Goal: Task Accomplishment & Management: Manage account settings

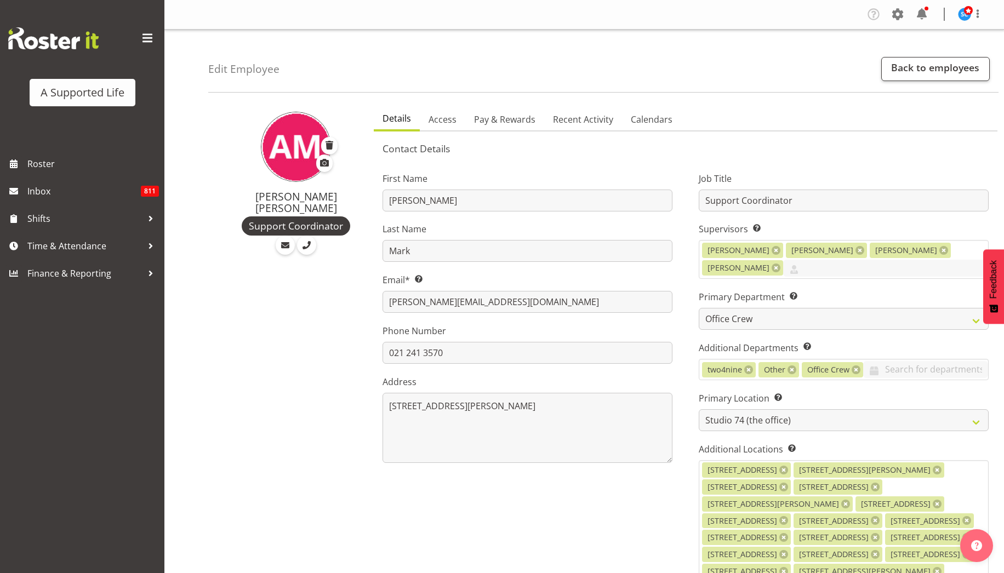
select select "565"
select select "490"
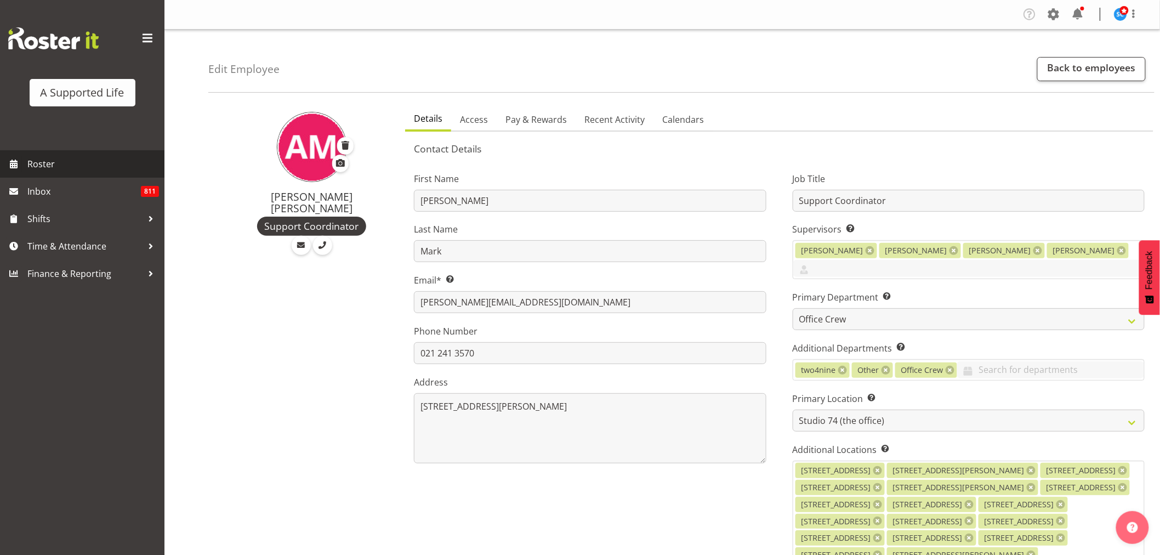
click at [53, 168] on span "Roster" at bounding box center [93, 164] width 132 height 16
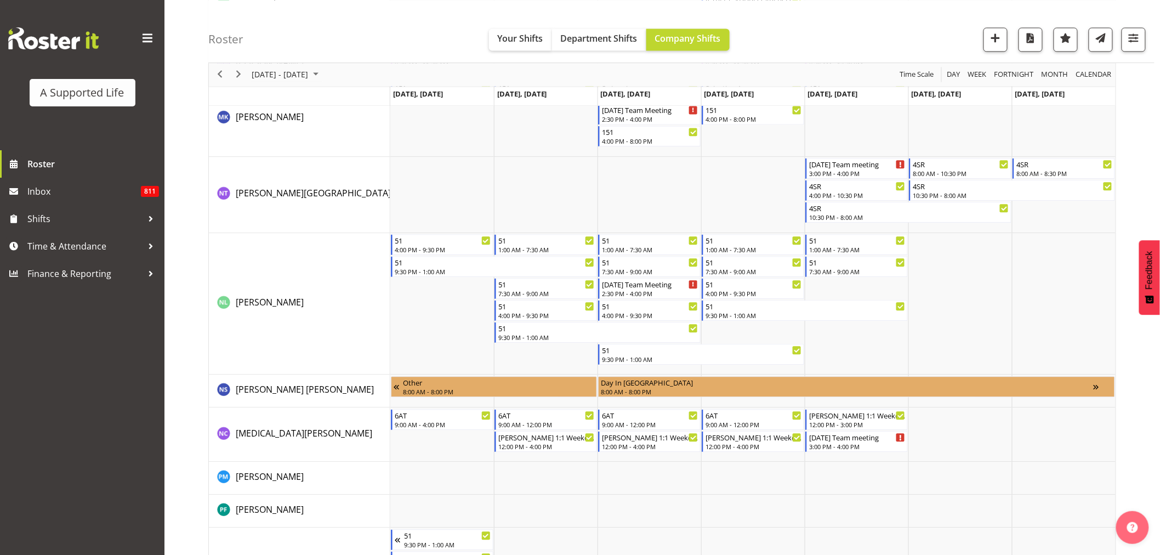
scroll to position [4725, 0]
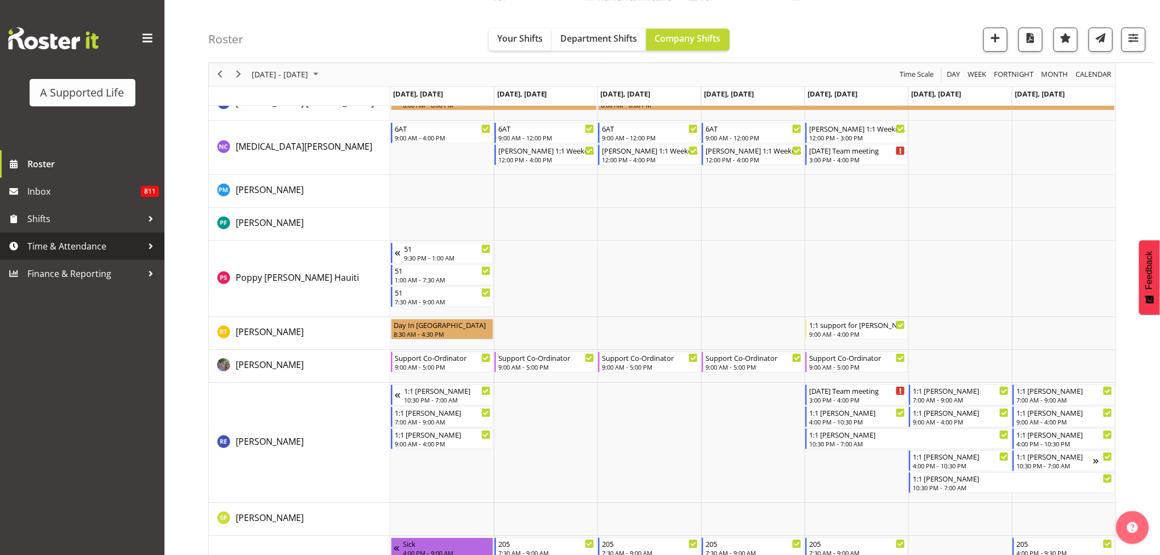
click at [77, 247] on span "Time & Attendance" at bounding box center [84, 246] width 115 height 16
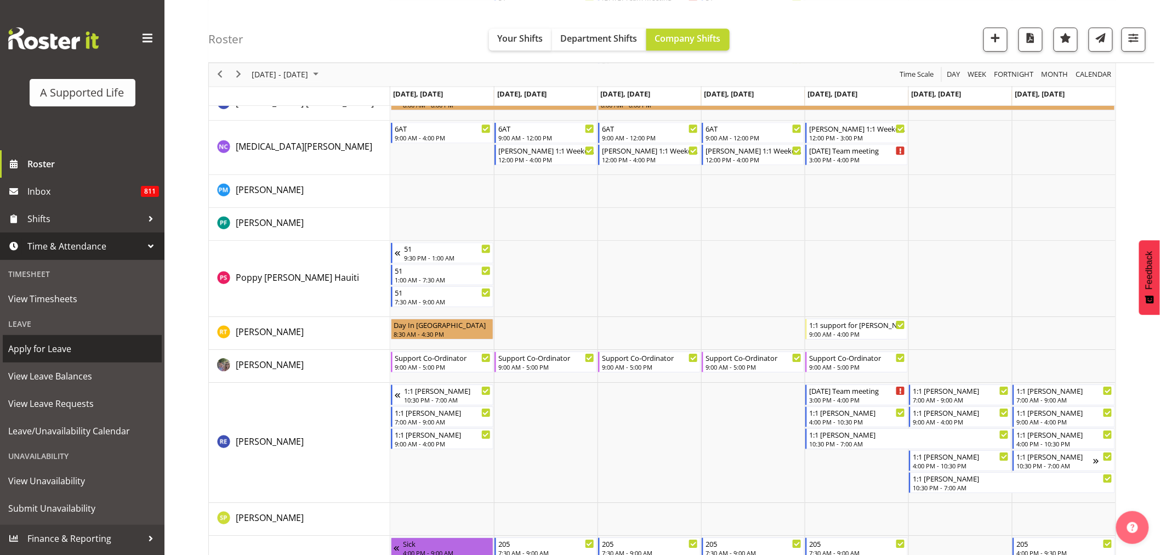
click at [57, 348] on span "Apply for Leave" at bounding box center [82, 348] width 148 height 16
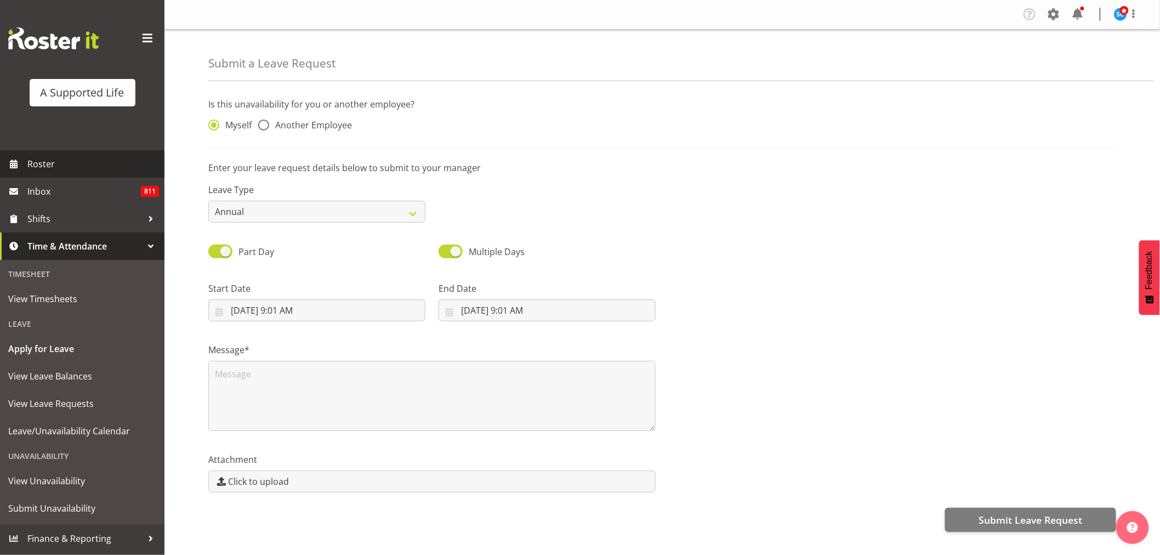
click at [51, 161] on span "Roster" at bounding box center [93, 164] width 132 height 16
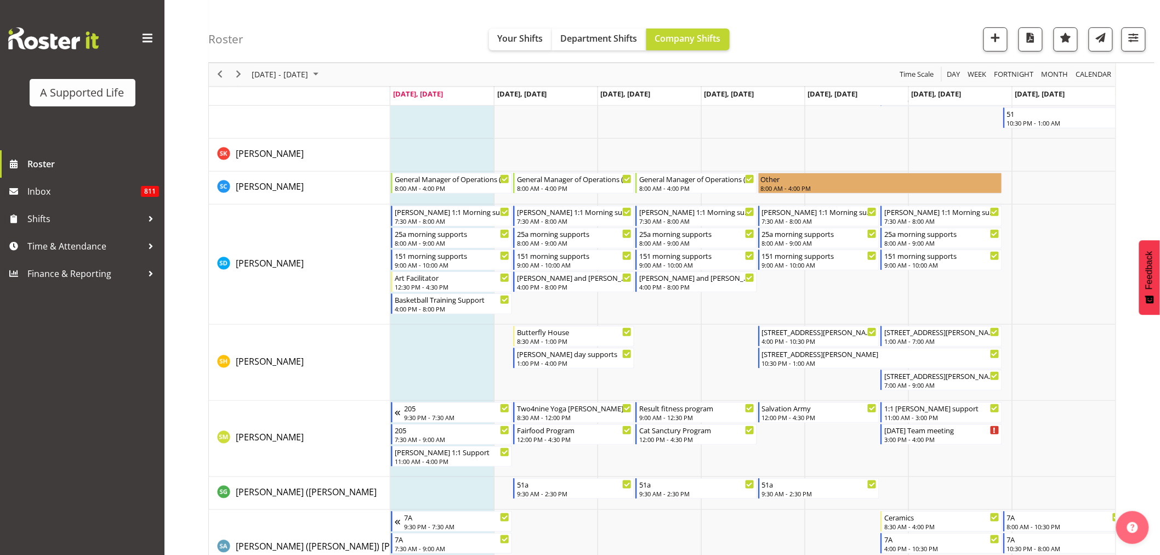
scroll to position [5403, 0]
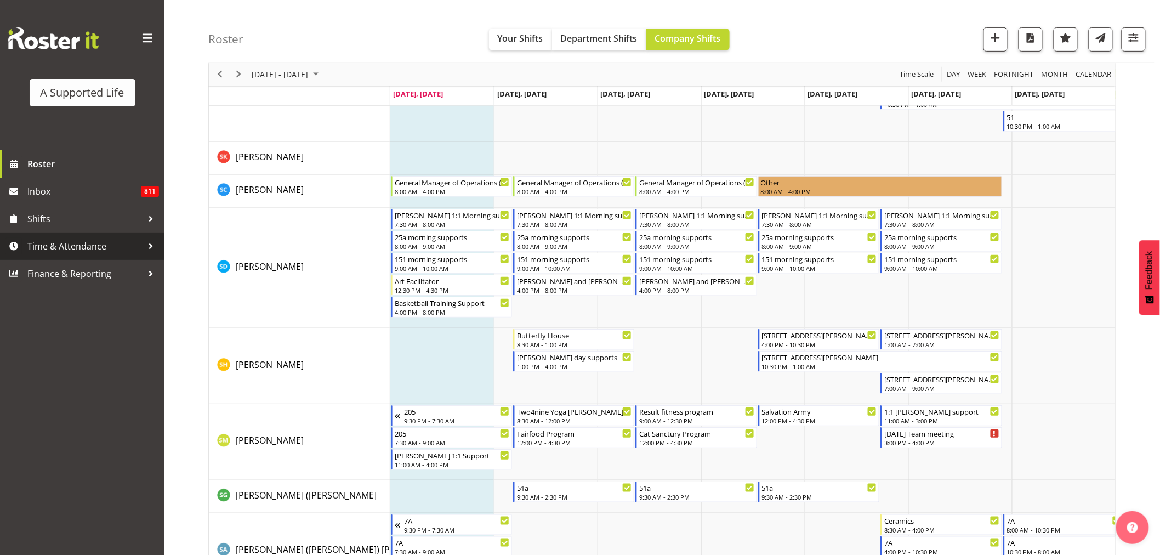
click at [89, 243] on span "Time & Attendance" at bounding box center [84, 246] width 115 height 16
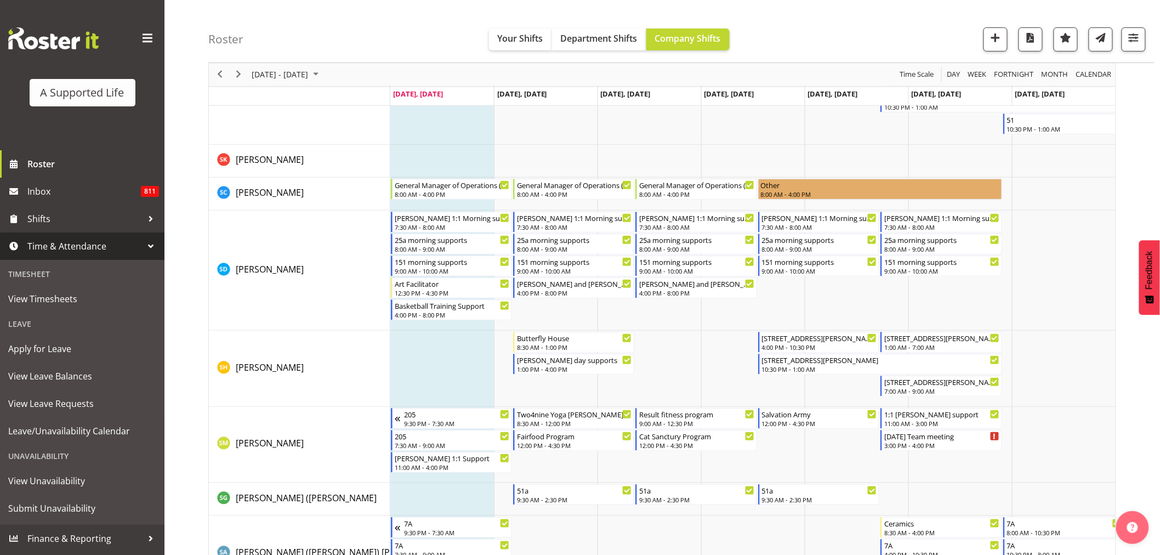
scroll to position [5400, 0]
click at [61, 350] on span "Apply for Leave" at bounding box center [82, 348] width 148 height 16
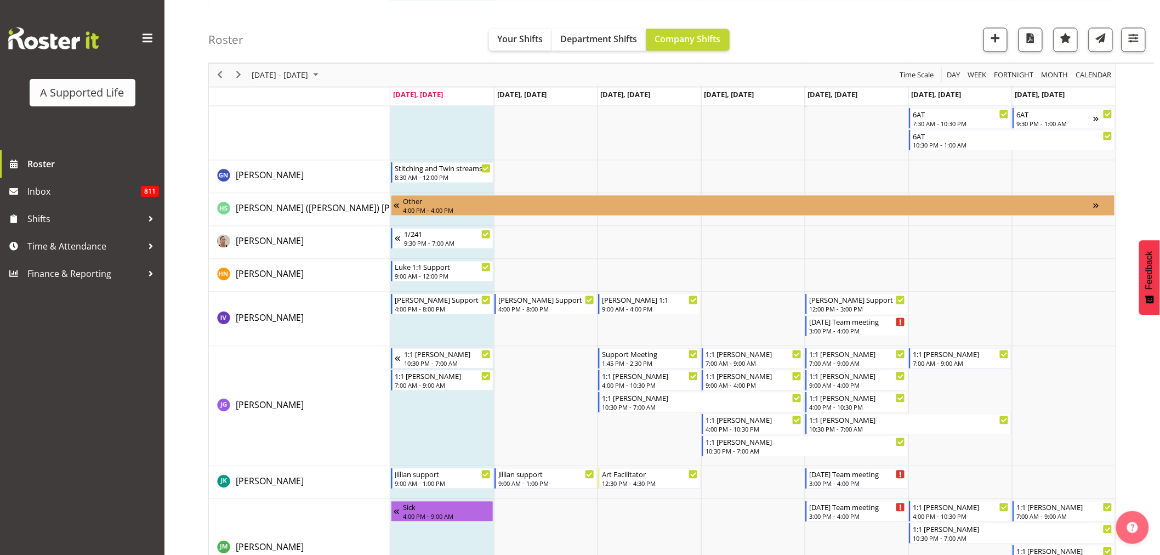
scroll to position [2471, 0]
click at [300, 272] on div "Huyen Nguyen" at bounding box center [303, 275] width 173 height 16
click at [274, 276] on span "[PERSON_NAME]" at bounding box center [270, 274] width 68 height 12
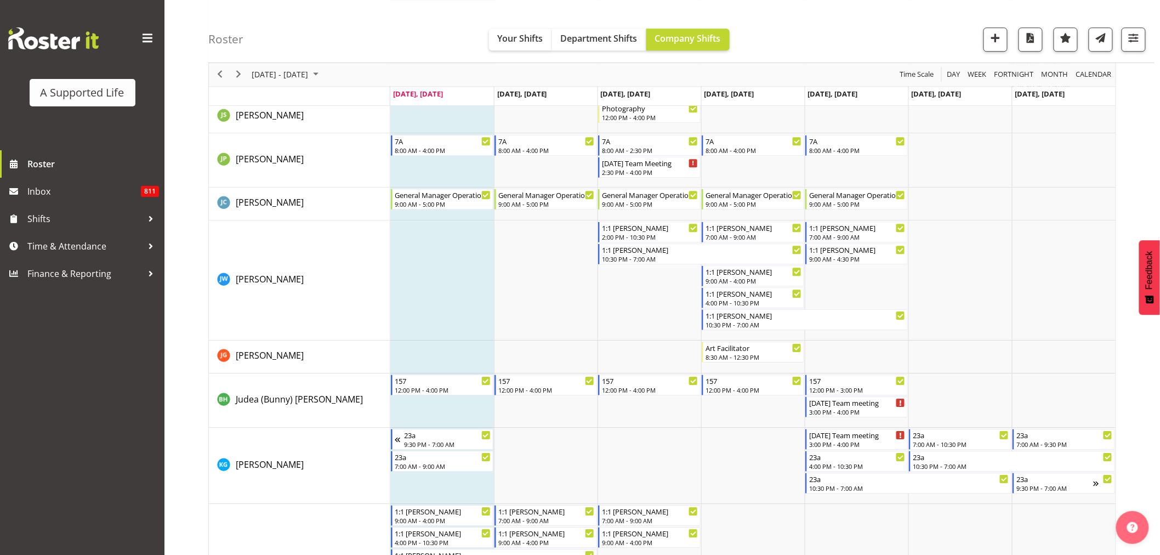
scroll to position [5392, 0]
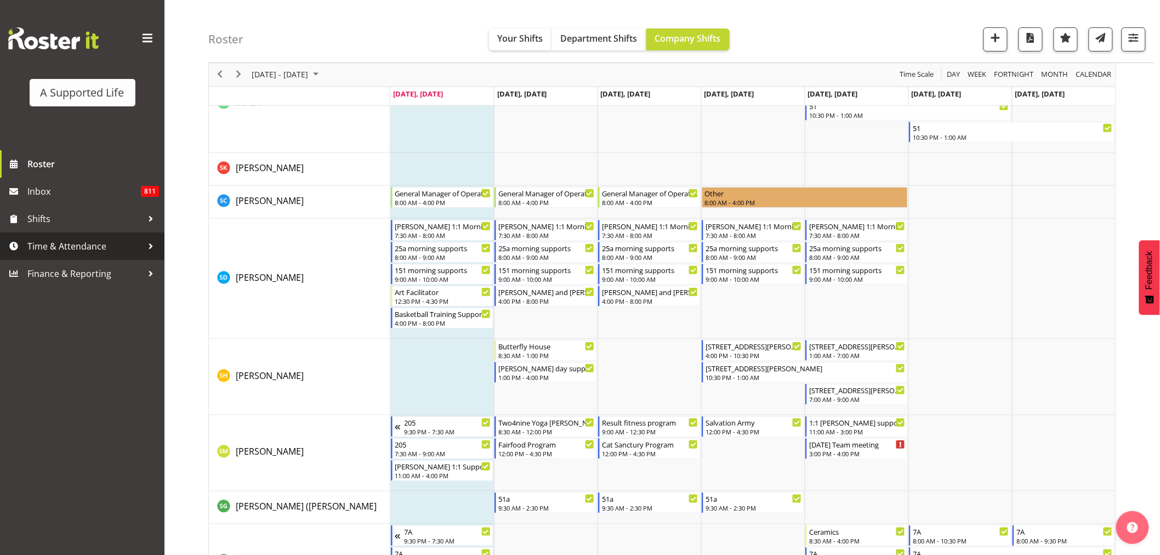
click at [72, 245] on span "Time & Attendance" at bounding box center [84, 246] width 115 height 16
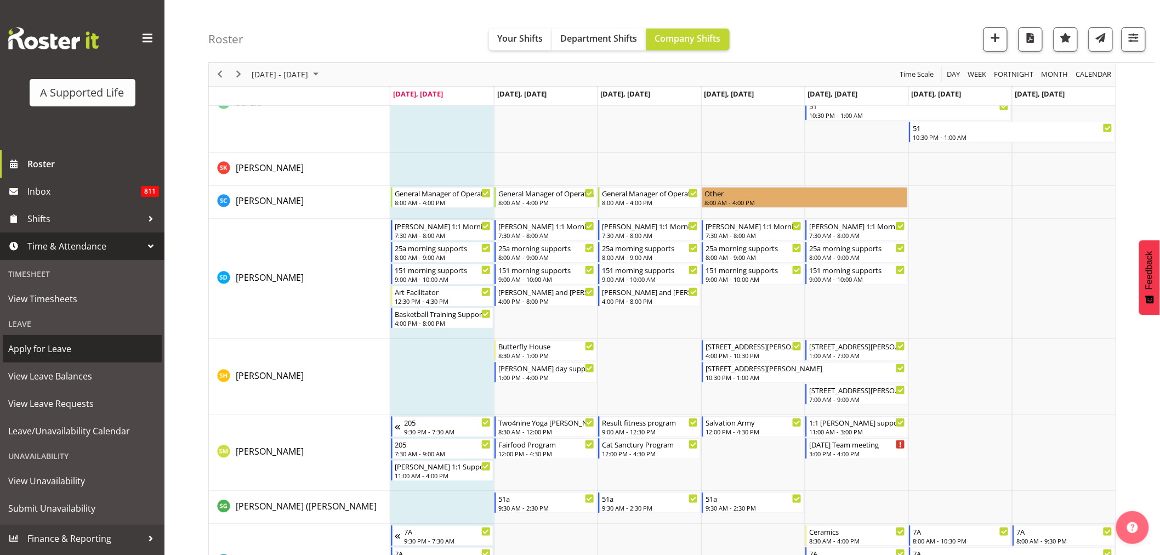
click at [88, 351] on span "Apply for Leave" at bounding box center [82, 348] width 148 height 16
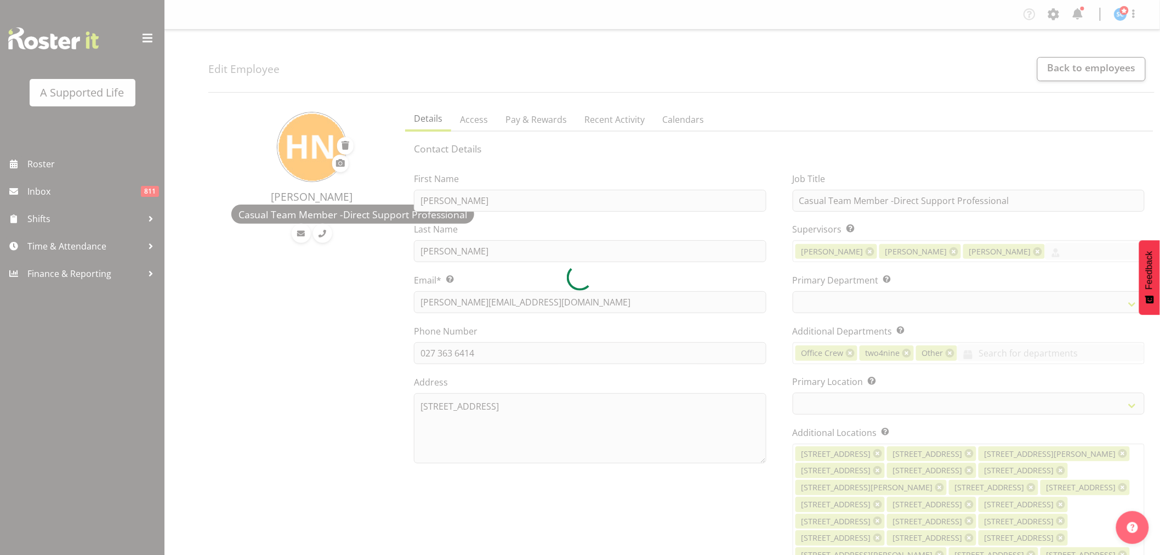
select select
select select "959"
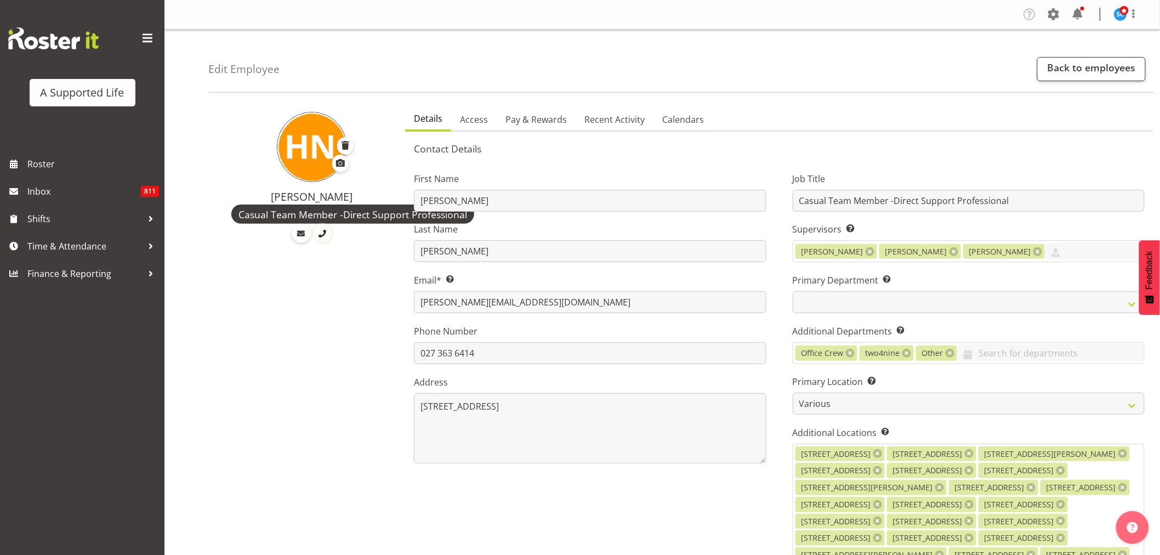
click at [318, 234] on span at bounding box center [322, 233] width 12 height 12
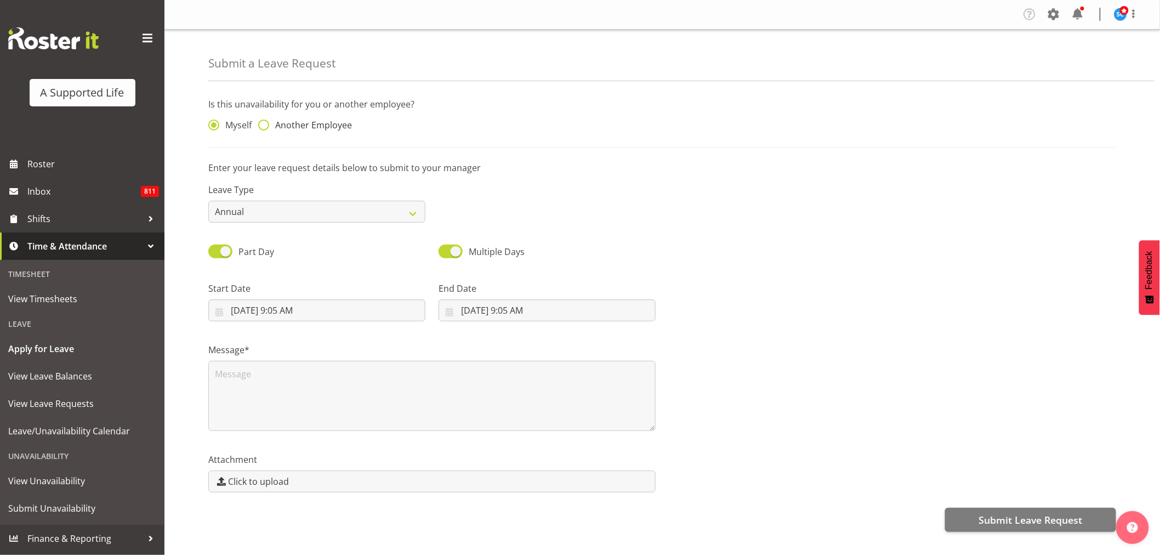
click at [269, 124] on span at bounding box center [263, 125] width 11 height 11
click at [265, 124] on input "Another Employee" at bounding box center [261, 125] width 7 height 7
radio input "true"
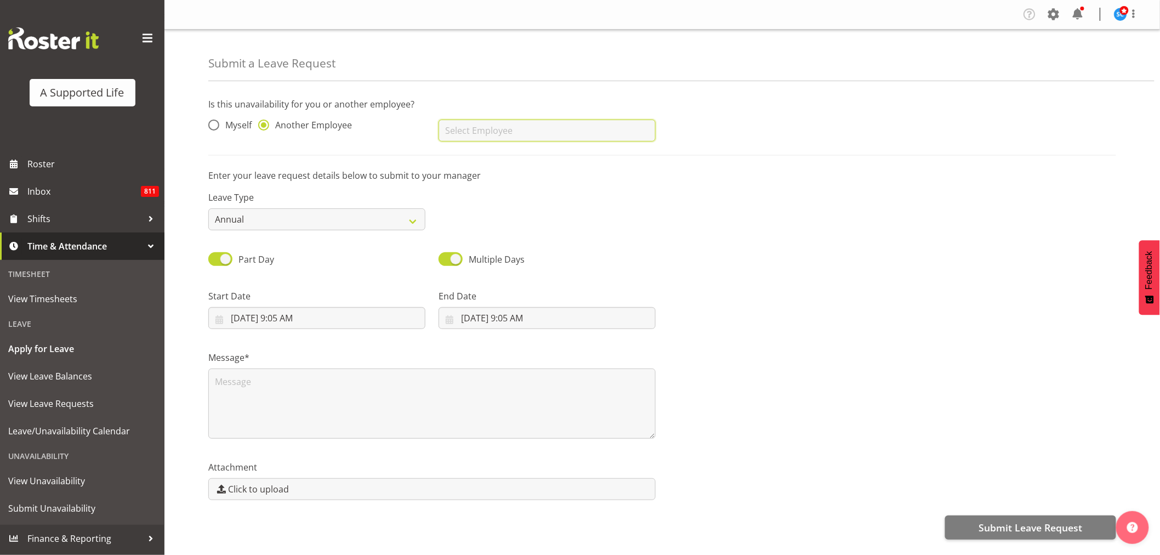
click at [507, 135] on input "text" at bounding box center [547, 131] width 217 height 22
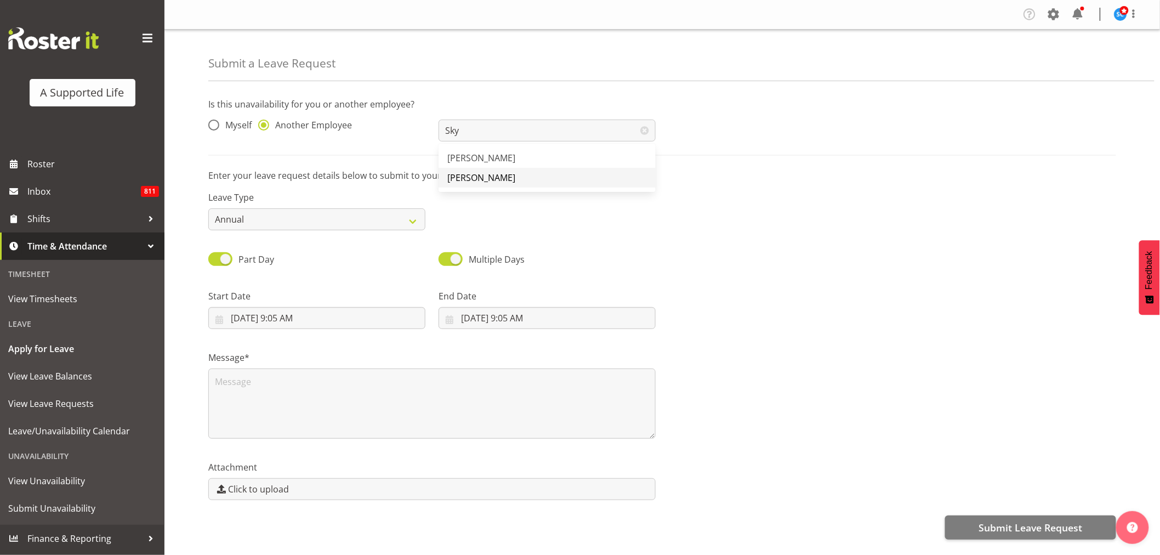
click at [517, 174] on link "[PERSON_NAME]" at bounding box center [547, 178] width 217 height 20
type input "[PERSON_NAME]"
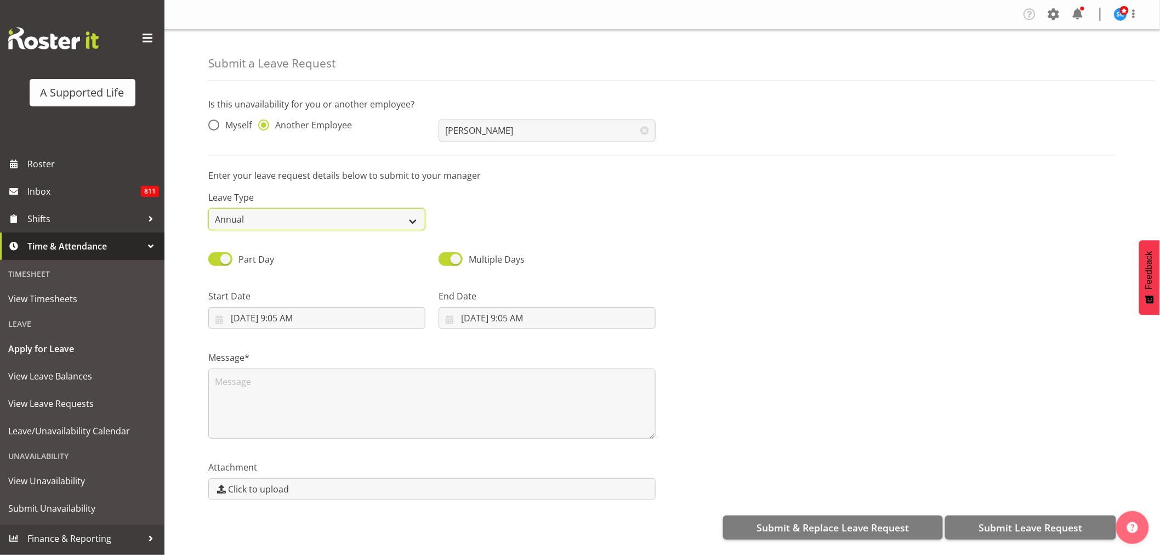
click at [422, 219] on select "Annual Sick Bereavement Domestic Violence Parental Jury Service Day In Lieu Oth…" at bounding box center [316, 219] width 217 height 22
select select "Sick"
click at [208, 208] on select "Annual Sick Bereavement Domestic Violence Parental Jury Service Day In Lieu Oth…" at bounding box center [316, 219] width 217 height 22
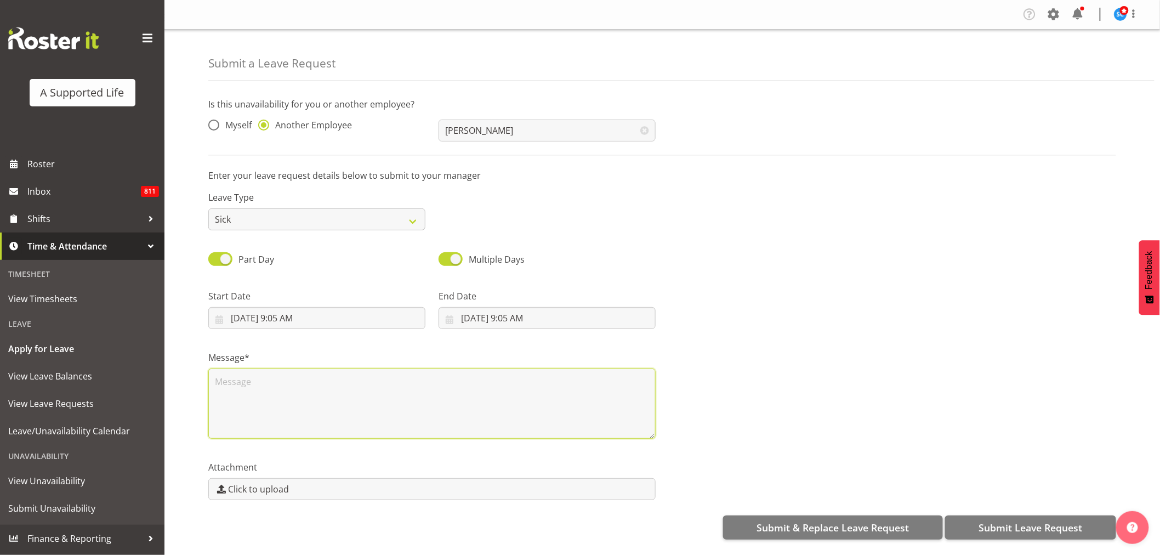
click at [232, 387] on textarea at bounding box center [431, 403] width 447 height 70
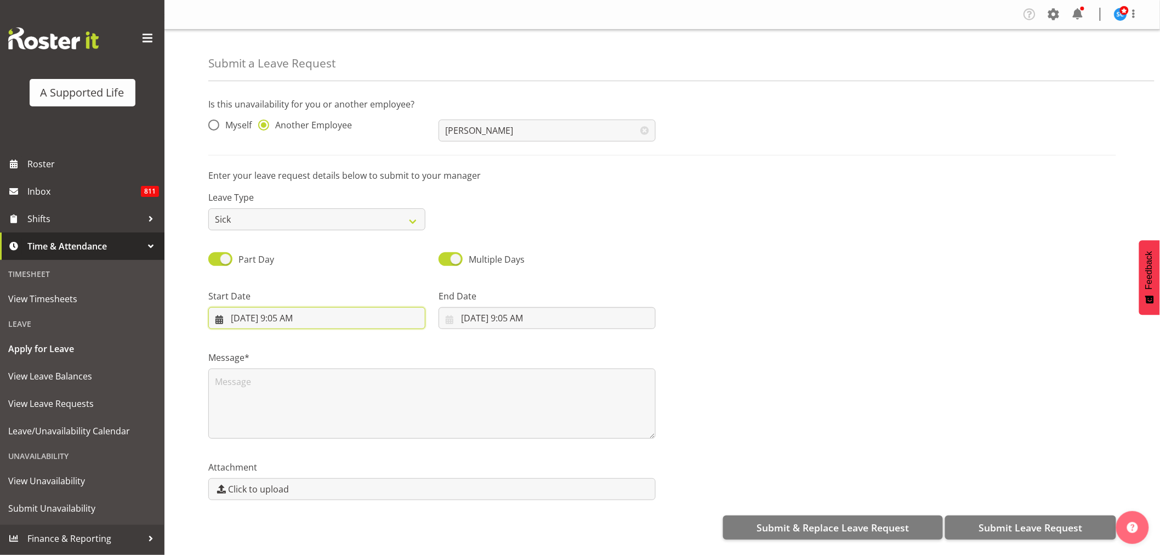
click at [281, 312] on input "8/11/2025, 9:05 AM" at bounding box center [316, 318] width 217 height 22
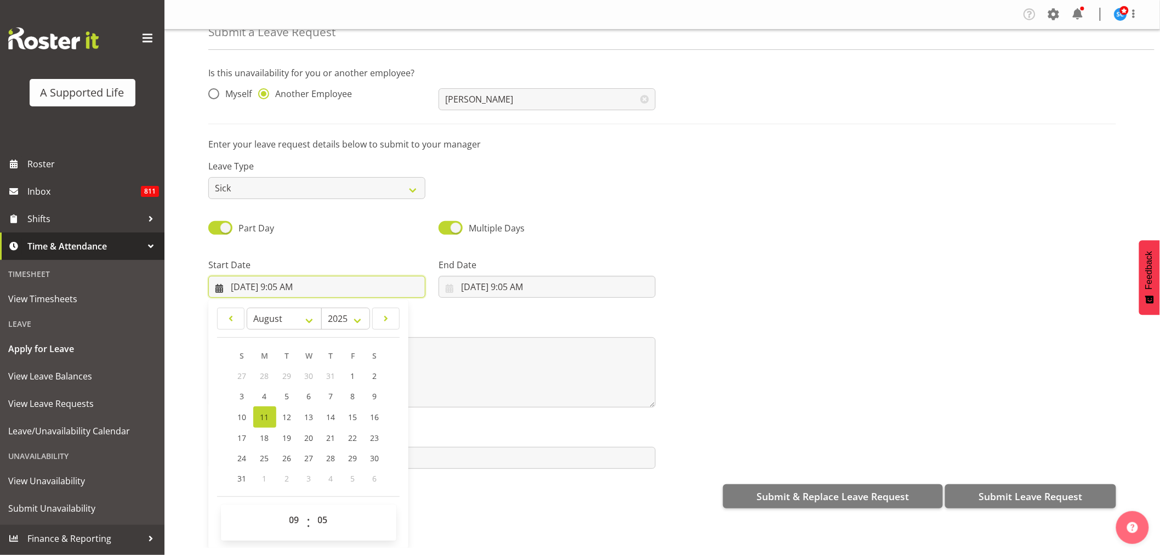
scroll to position [2, 0]
click at [297, 524] on select "00 01 02 03 04 05 06 07 08 09 10 11 12 13 14 15 16 17 18 19 20 21 22 23" at bounding box center [295, 520] width 25 height 22
select select "7"
click at [283, 509] on select "00 01 02 03 04 05 06 07 08 09 10 11 12 13 14 15 16 17 18 19 20 21 22 23" at bounding box center [295, 520] width 25 height 22
type input "8/11/2025, 7:05 AM"
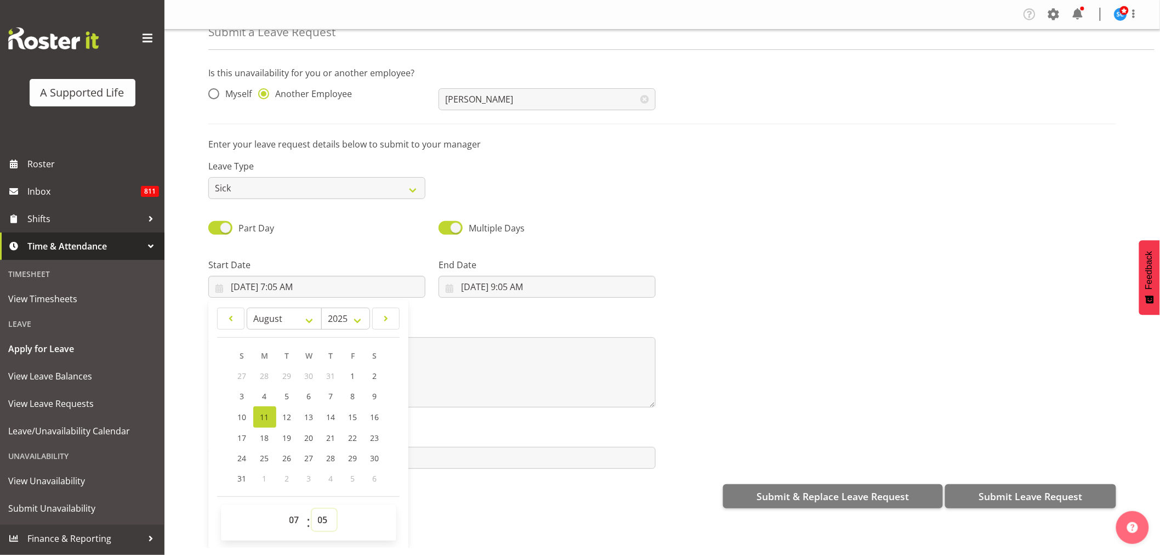
click at [320, 518] on select "00 01 02 03 04 05 06 07 08 09 10 11 12 13 14 15 16 17 18 19 20 21 22 23 24 25 2…" at bounding box center [324, 520] width 25 height 22
select select "30"
click at [312, 509] on select "00 01 02 03 04 05 06 07 08 09 10 11 12 13 14 15 16 17 18 19 20 21 22 23 24 25 2…" at bounding box center [324, 520] width 25 height 22
type input "[DATE] 7:30 AM"
click at [473, 282] on input "8/11/2025, 9:05 AM" at bounding box center [547, 287] width 217 height 22
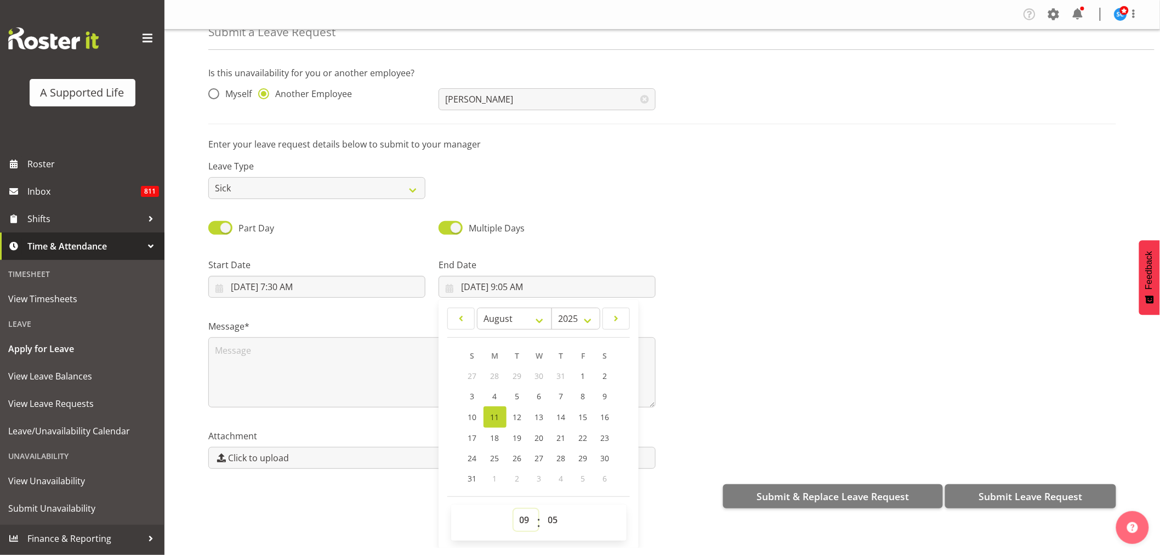
click at [523, 522] on select "00 01 02 03 04 05 06 07 08 09 10 11 12 13 14 15 16 17 18 19 20 21 22 23" at bounding box center [526, 520] width 25 height 22
select select "21"
click at [514, 509] on select "00 01 02 03 04 05 06 07 08 09 10 11 12 13 14 15 16 17 18 19 20 21 22 23" at bounding box center [526, 520] width 25 height 22
type input "8/11/2025, 9:05 PM"
click at [521, 524] on select "00 01 02 03 04 05 06 07 08 09 10 11 12 13 14 15 16 17 18 19 20 21 22 23" at bounding box center [526, 520] width 25 height 22
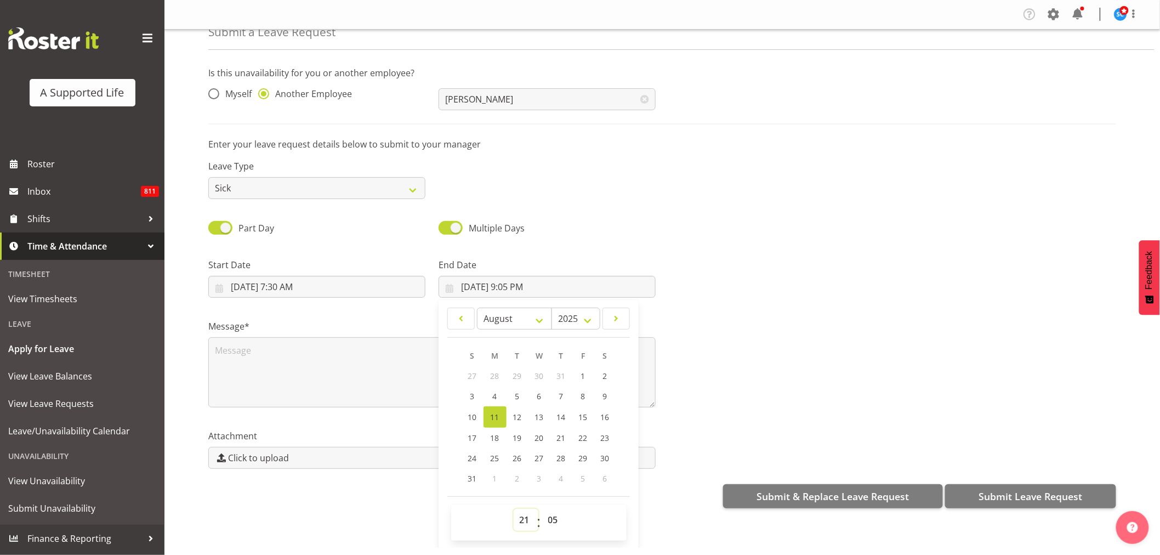
select select "20"
click at [514, 509] on select "00 01 02 03 04 05 06 07 08 09 10 11 12 13 14 15 16 17 18 19 20 21 22 23" at bounding box center [526, 520] width 25 height 22
type input "8/11/2025, 8:05 PM"
click at [555, 518] on select "00 01 02 03 04 05 06 07 08 09 10 11 12 13 14 15 16 17 18 19 20 21 22 23 24 25 2…" at bounding box center [554, 520] width 25 height 22
select select "0"
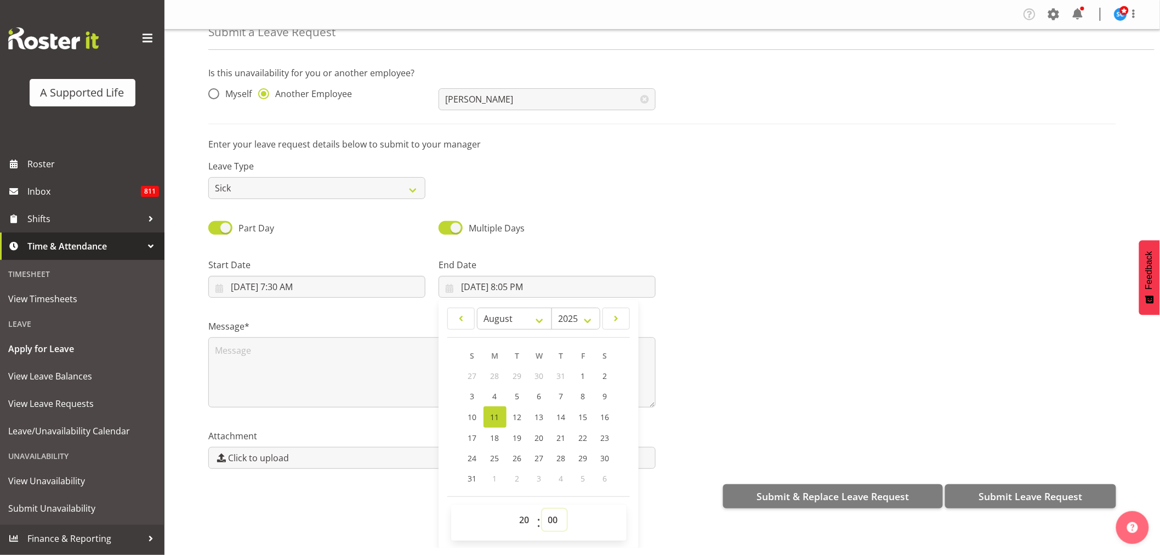
click at [542, 509] on select "00 01 02 03 04 05 06 07 08 09 10 11 12 13 14 15 16 17 18 19 20 21 22 23 24 25 2…" at bounding box center [554, 520] width 25 height 22
type input "[DATE] 8:00 PM"
click at [830, 361] on div "Message*" at bounding box center [662, 359] width 921 height 110
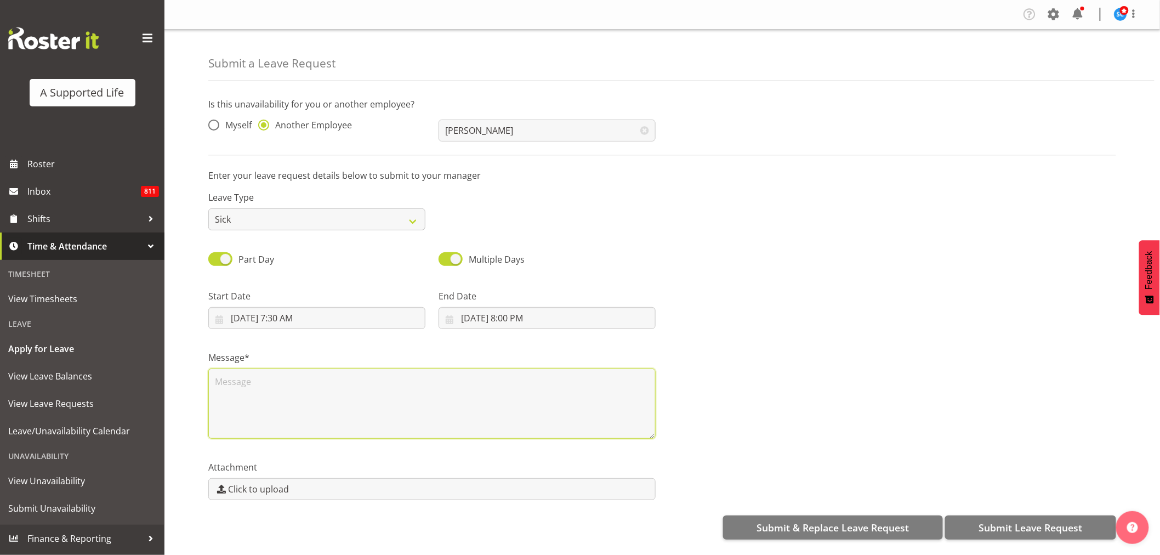
click at [251, 382] on textarea at bounding box center [431, 403] width 447 height 70
type textarea "Unwell"
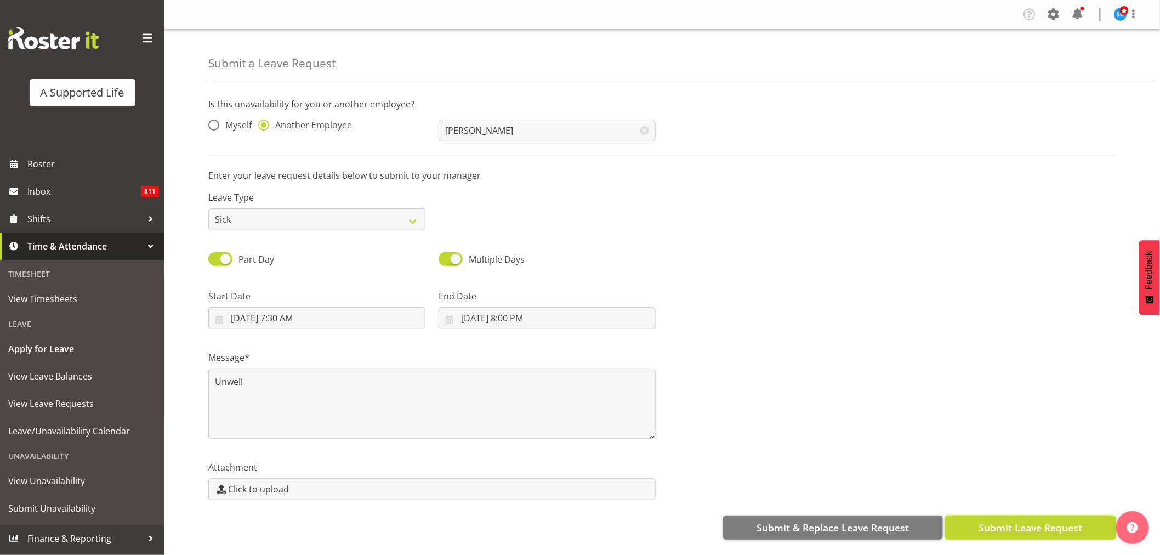
click at [1036, 527] on span "Submit Leave Request" at bounding box center [1031, 527] width 104 height 14
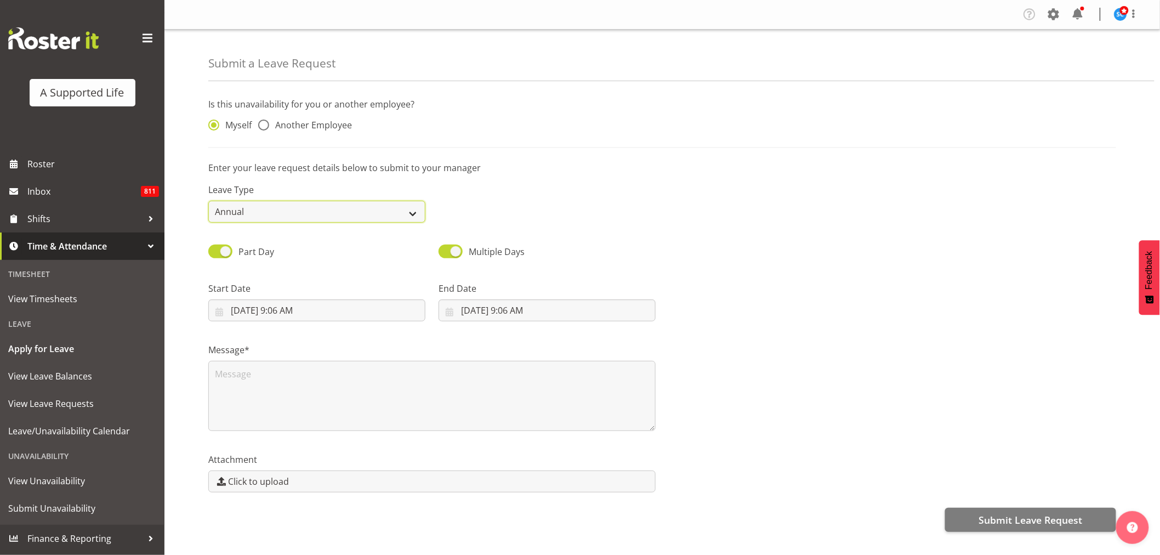
click at [379, 212] on select "Annual Sick Bereavement Domestic Violence Parental Jury Service Day In [GEOGRAP…" at bounding box center [316, 212] width 217 height 22
select select "Sick"
click at [208, 201] on select "Annual Sick Bereavement Domestic Violence Parental Jury Service Day In [GEOGRAP…" at bounding box center [316, 212] width 217 height 22
click at [320, 124] on span "Another Employee" at bounding box center [310, 125] width 83 height 11
click at [265, 124] on input "Another Employee" at bounding box center [261, 125] width 7 height 7
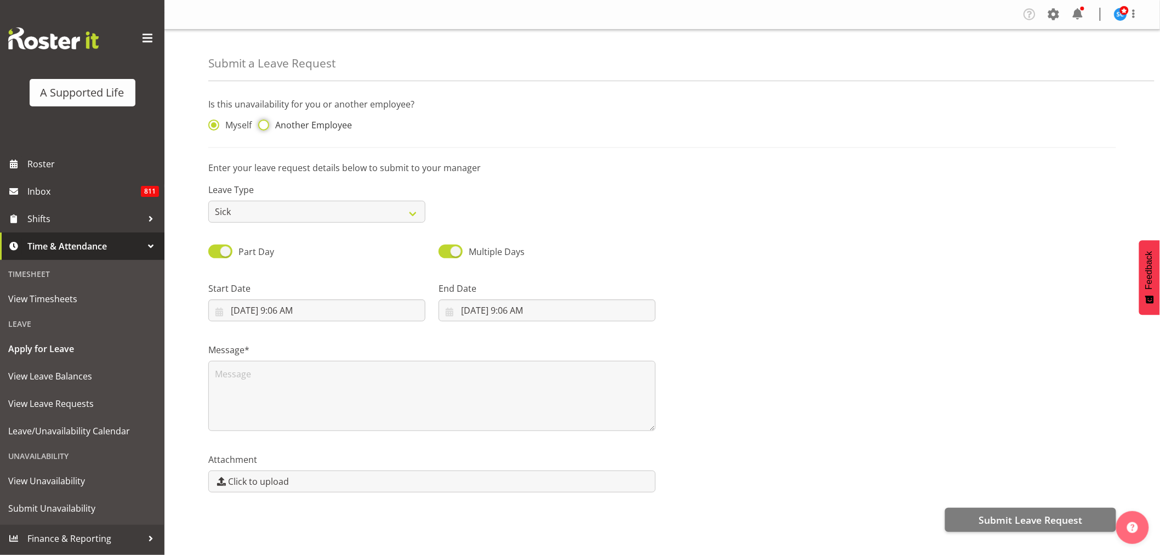
radio input "true"
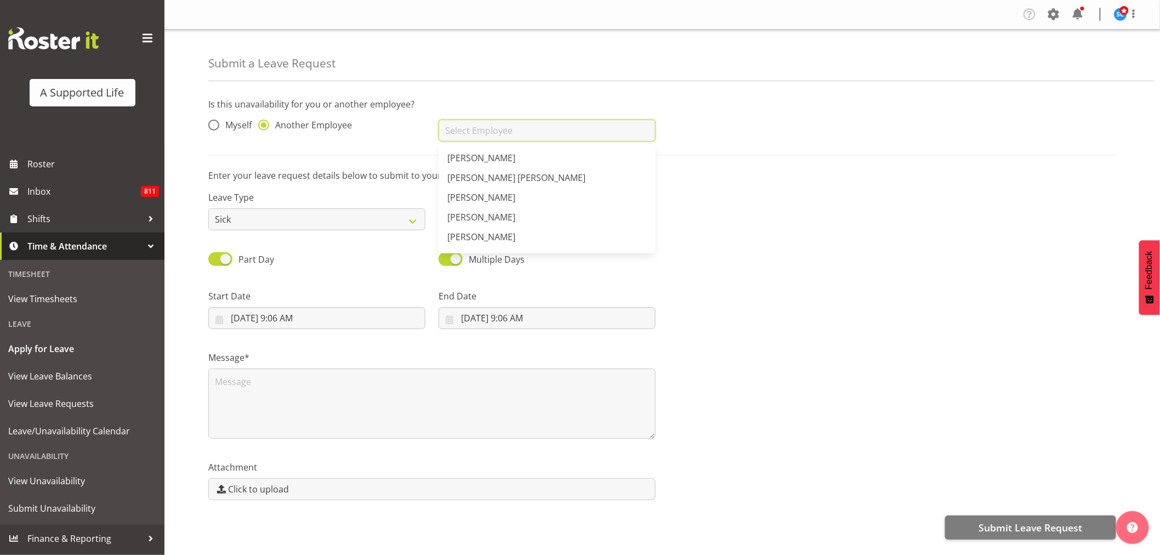
click at [505, 127] on input "text" at bounding box center [547, 131] width 217 height 22
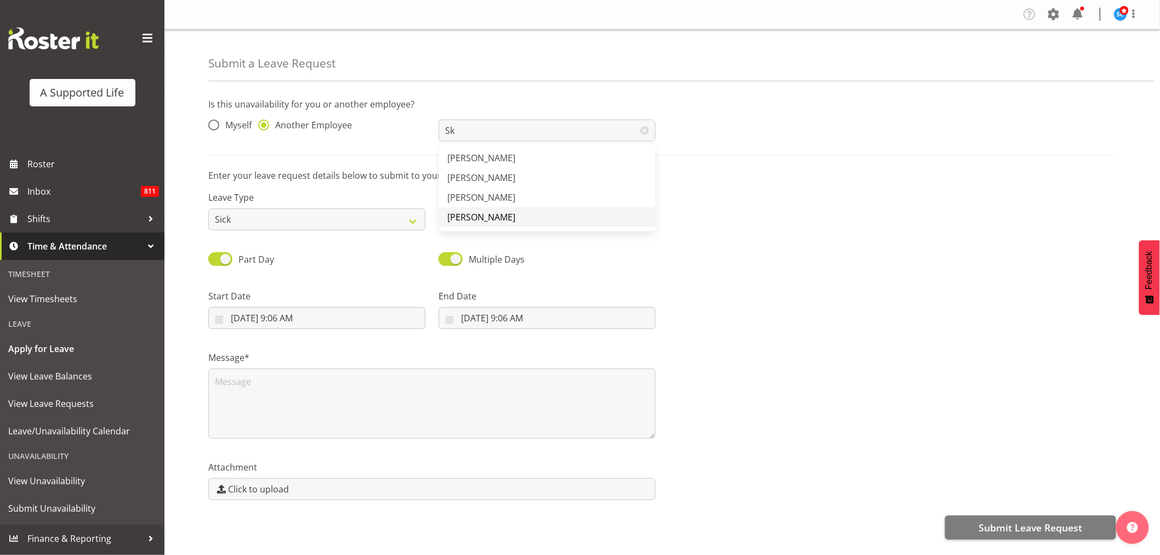
click at [495, 215] on span "[PERSON_NAME]" at bounding box center [481, 217] width 68 height 12
type input "[PERSON_NAME]"
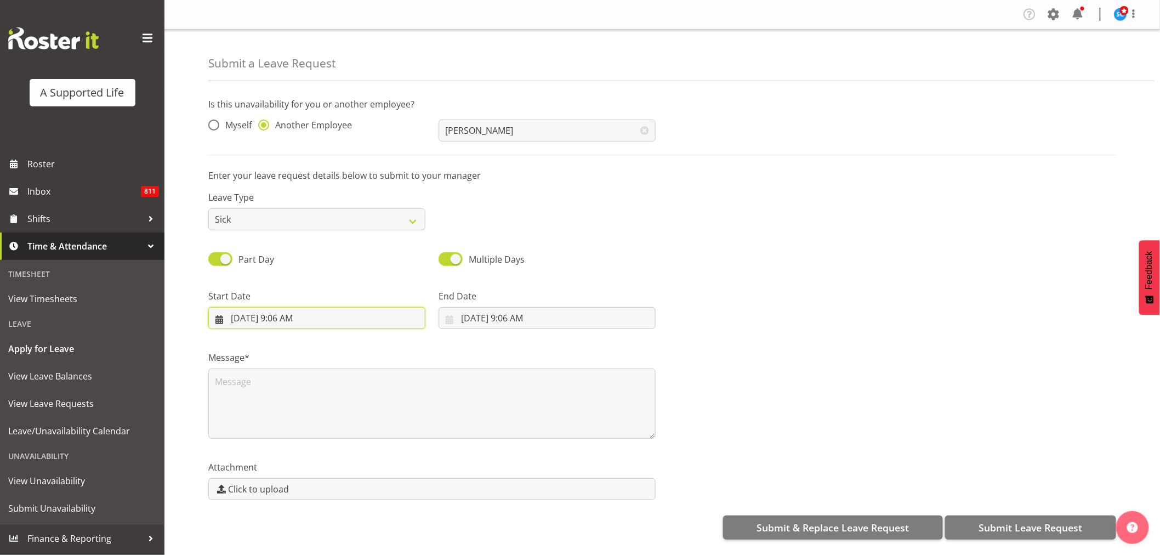
click at [303, 322] on input "[DATE] 9:06 AM" at bounding box center [316, 318] width 217 height 22
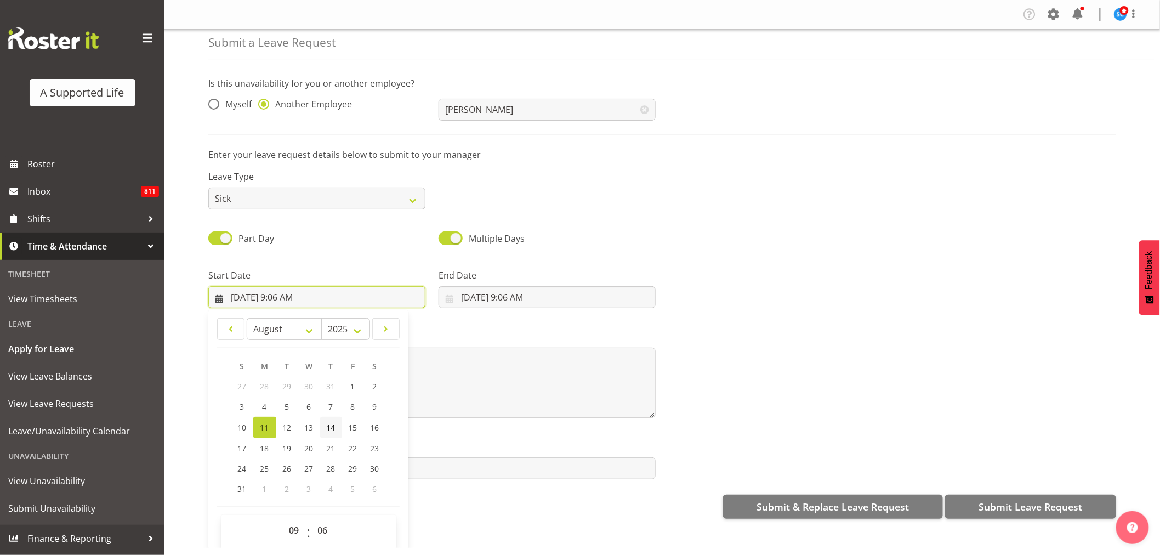
scroll to position [31, 0]
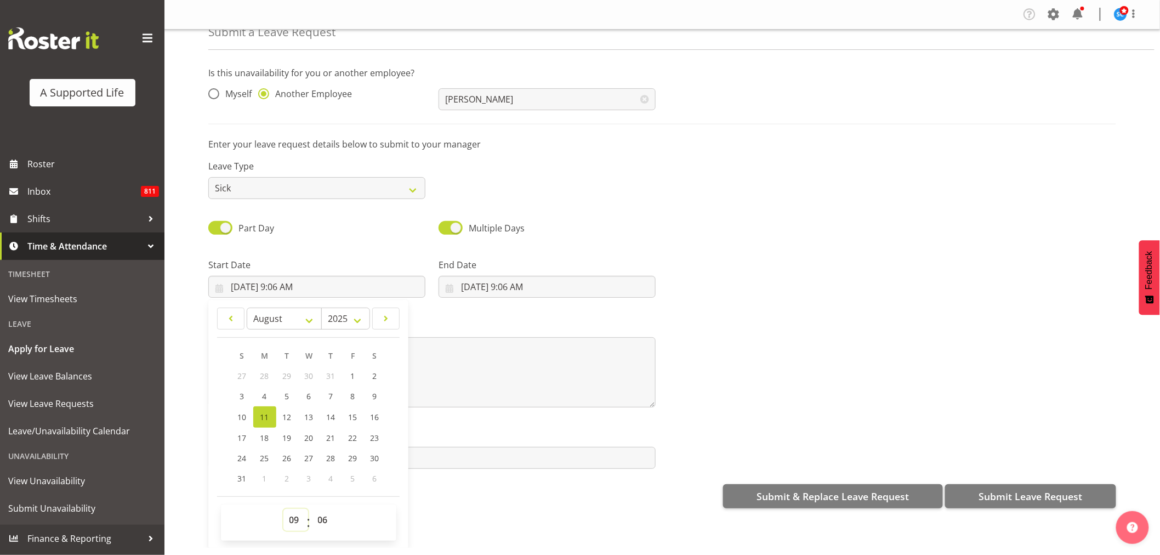
click at [293, 524] on select "00 01 02 03 04 05 06 07 08 09 10 11 12 13 14 15 16 17 18 19 20 21 22 23" at bounding box center [295, 520] width 25 height 22
select select "7"
click at [283, 509] on select "00 01 02 03 04 05 06 07 08 09 10 11 12 13 14 15 16 17 18 19 20 21 22 23" at bounding box center [295, 520] width 25 height 22
type input "[DATE] 7:06 AM"
click at [318, 520] on select "00 01 02 03 04 05 06 07 08 09 10 11 12 13 14 15 16 17 18 19 20 21 22 23 24 25 2…" at bounding box center [324, 520] width 25 height 22
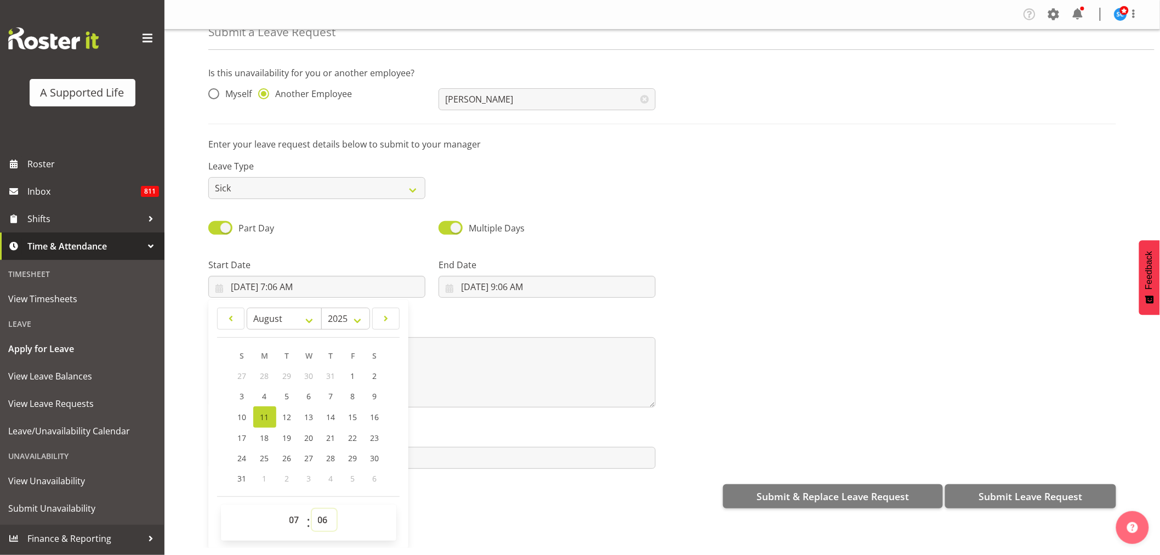
select select "30"
click at [312, 509] on select "00 01 02 03 04 05 06 07 08 09 10 11 12 13 14 15 16 17 18 19 20 21 22 23 24 25 2…" at bounding box center [324, 520] width 25 height 22
type input "[DATE] 7:30 AM"
click at [497, 283] on input "[DATE] 9:06 AM" at bounding box center [547, 287] width 217 height 22
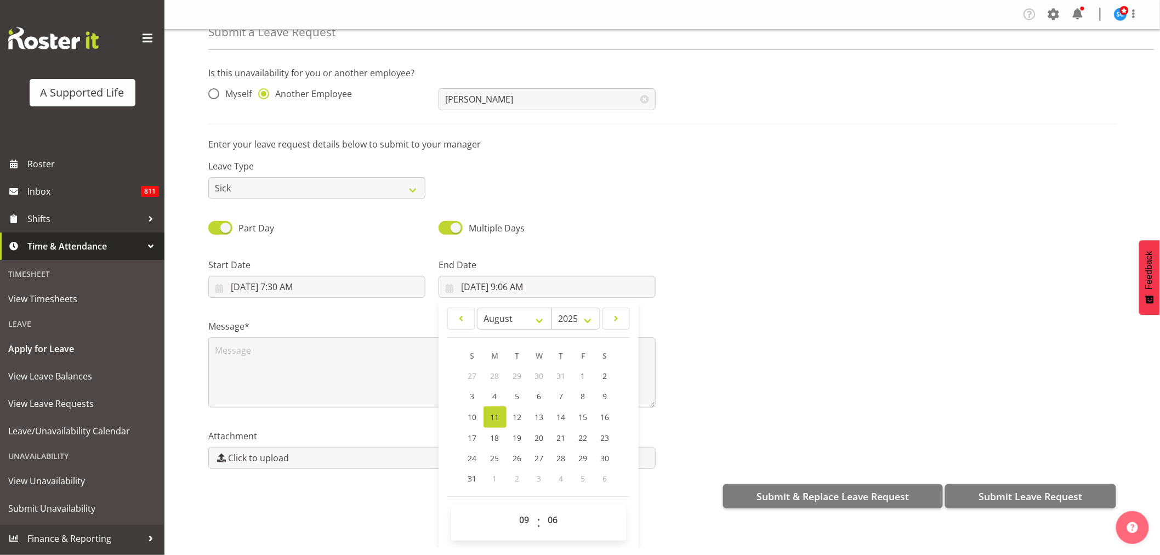
click at [511, 526] on div "00 01 02 03 04 05 06 07 08 09 10 11 12 13 14 15 16 17 18 19 20 21 22 23 : 00 01…" at bounding box center [538, 522] width 175 height 27
click at [522, 519] on select "00 01 02 03 04 05 06 07 08 09 10 11 12 13 14 15 16 17 18 19 20 21 22 23" at bounding box center [526, 520] width 25 height 22
select select "20"
click at [514, 509] on select "00 01 02 03 04 05 06 07 08 09 10 11 12 13 14 15 16 17 18 19 20 21 22 23" at bounding box center [526, 520] width 25 height 22
type input "8/11/2025, 8:06 PM"
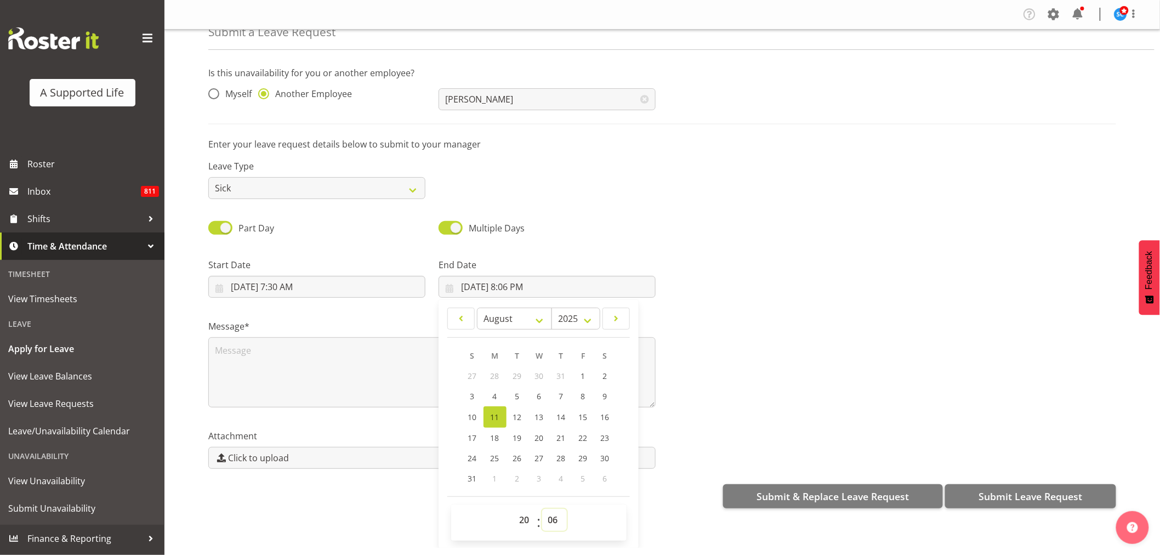
click at [551, 522] on select "00 01 02 03 04 05 06 07 08 09 10 11 12 13 14 15 16 17 18 19 20 21 22 23 24 25 2…" at bounding box center [554, 520] width 25 height 22
select select "0"
click at [542, 509] on select "00 01 02 03 04 05 06 07 08 09 10 11 12 13 14 15 16 17 18 19 20 21 22 23 24 25 2…" at bounding box center [554, 520] width 25 height 22
type input "8/11/2025, 8:00 PM"
click at [286, 363] on textarea at bounding box center [431, 372] width 447 height 70
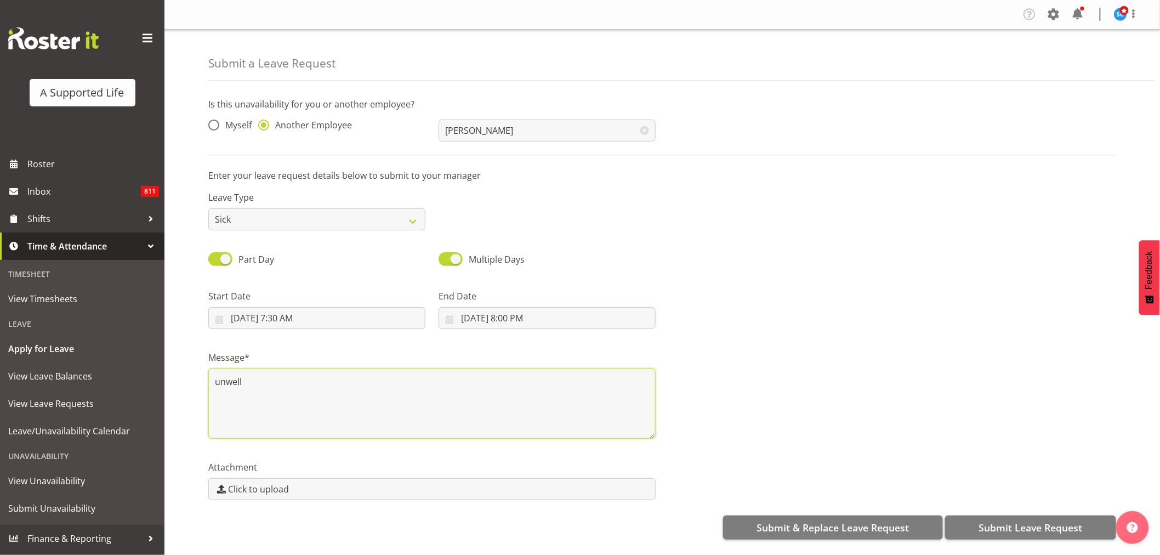
scroll to position [2, 0]
type textarea "unwell"
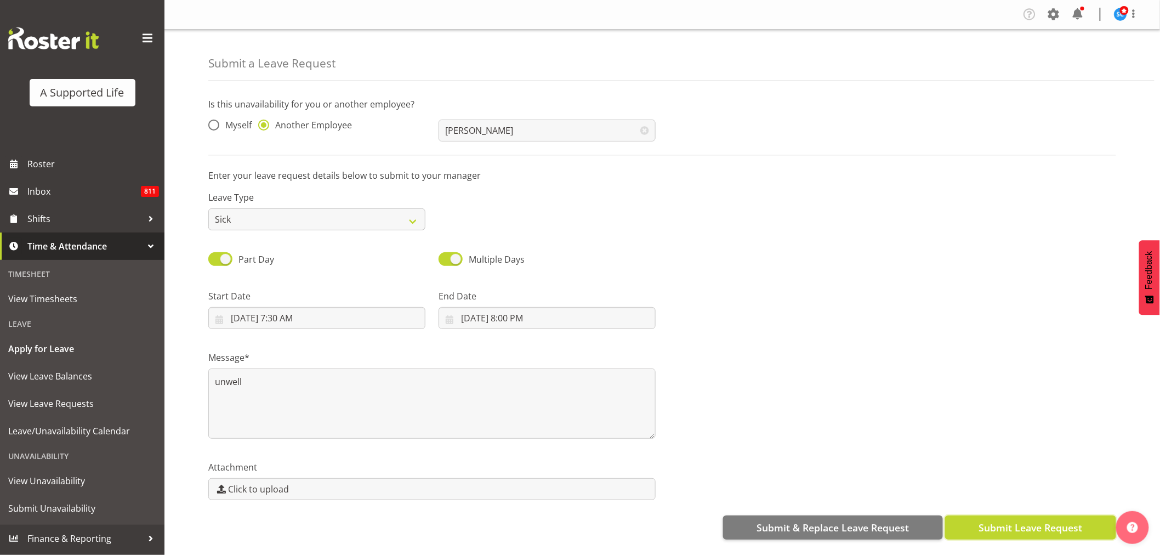
click at [979, 516] on button "Submit Leave Request" at bounding box center [1030, 527] width 171 height 24
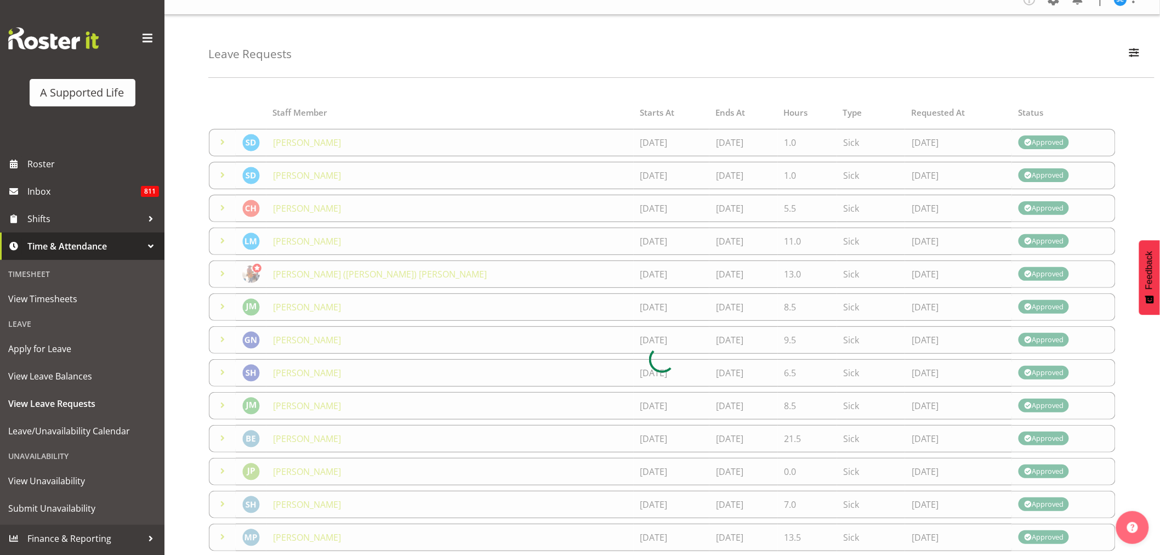
scroll to position [137, 0]
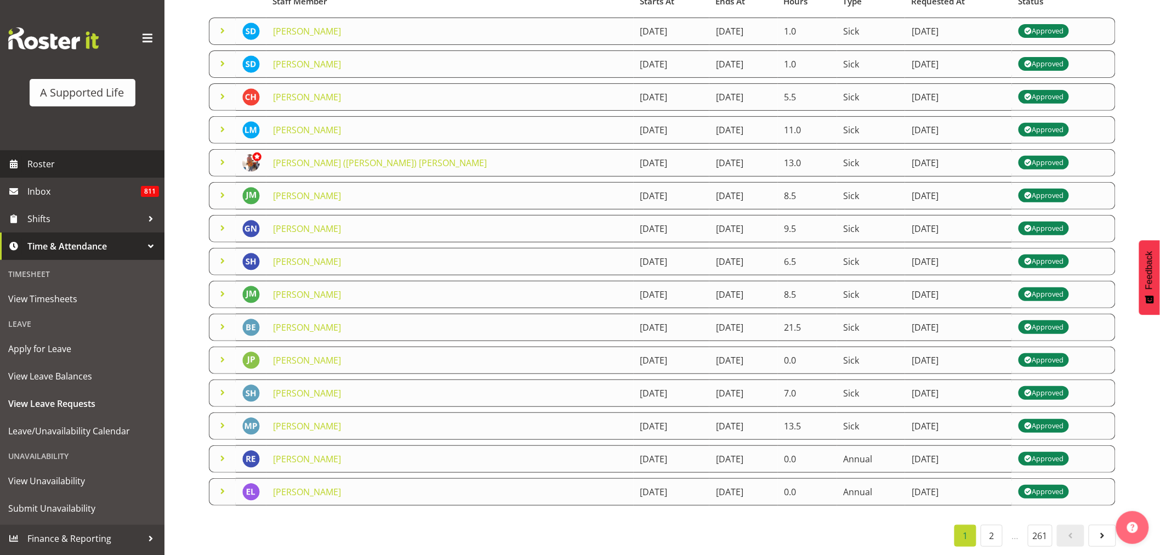
click at [55, 163] on span "Roster" at bounding box center [93, 164] width 132 height 16
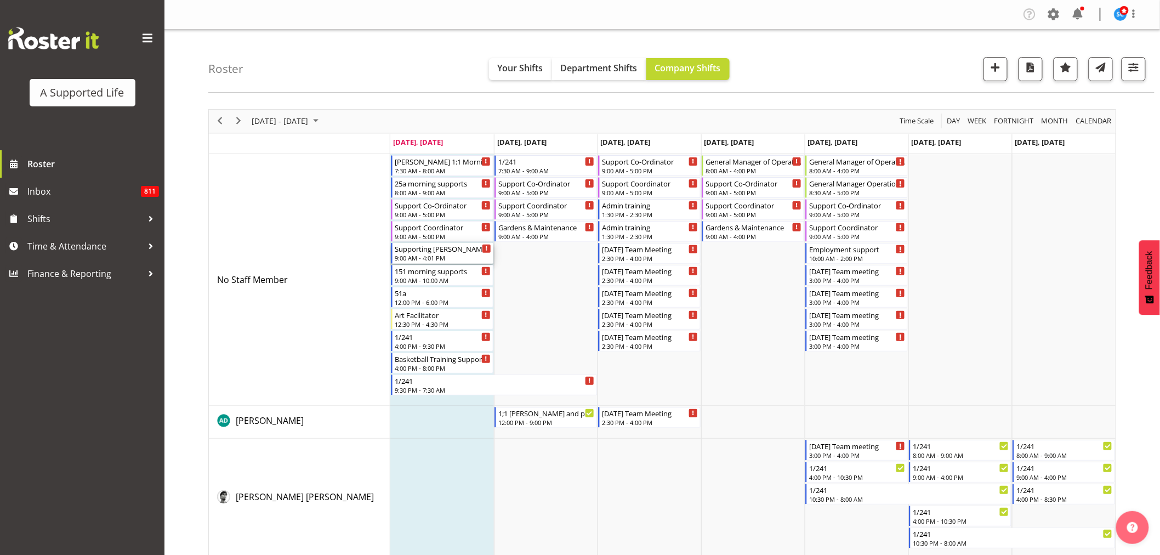
click at [432, 251] on div "Supporting Derrick @ 46" at bounding box center [443, 248] width 96 height 11
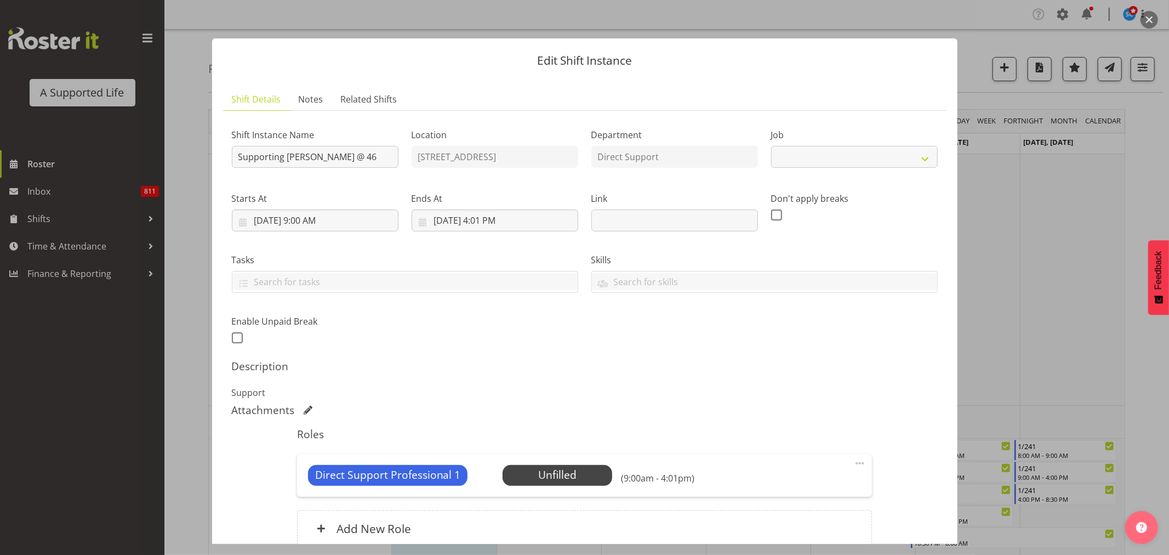
select select "4112"
click at [854, 462] on span at bounding box center [860, 463] width 13 height 13
click at [791, 528] on link "Delete" at bounding box center [813, 527] width 105 height 20
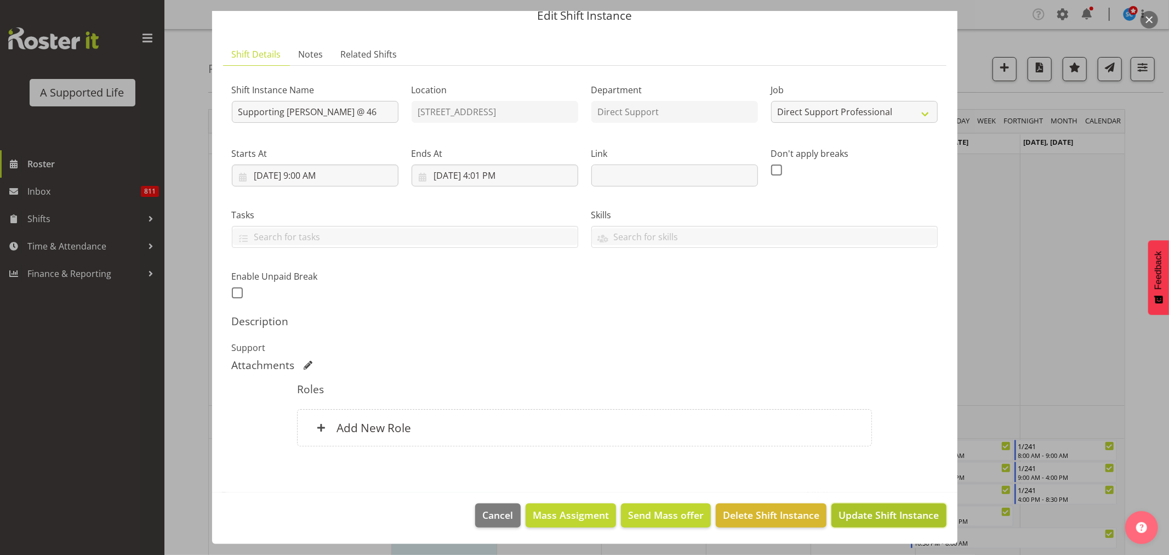
click at [862, 512] on span "Update Shift Instance" at bounding box center [889, 515] width 100 height 14
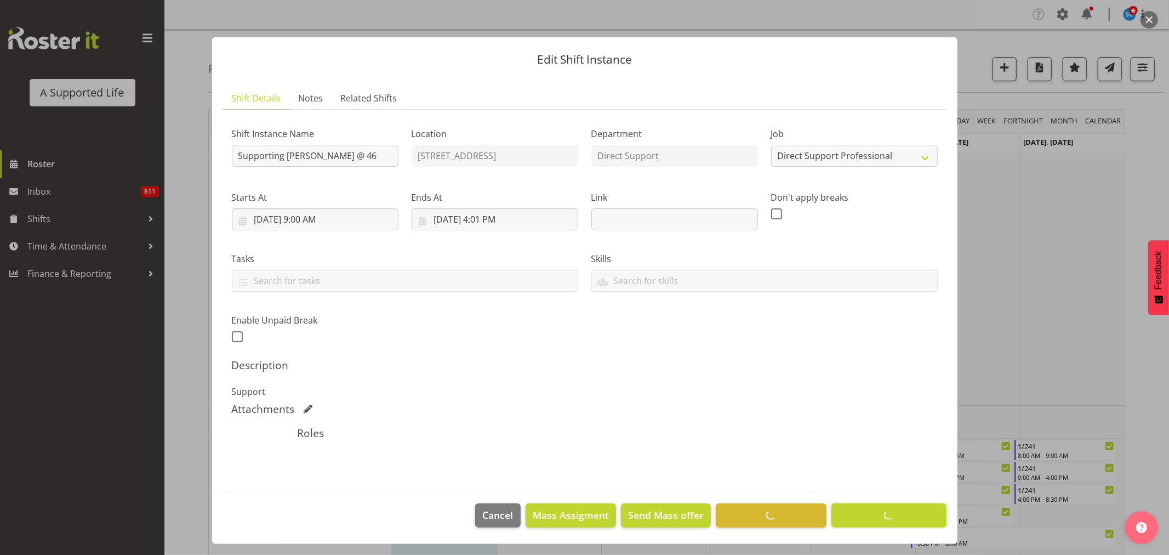
scroll to position [1, 0]
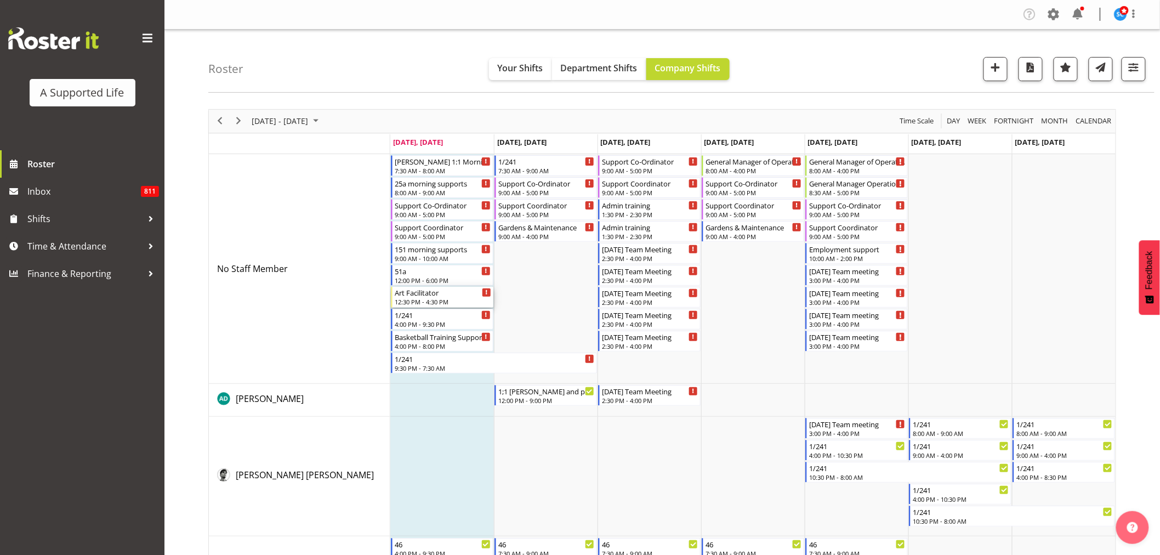
click at [411, 299] on div "12:30 PM - 4:30 PM" at bounding box center [443, 301] width 96 height 9
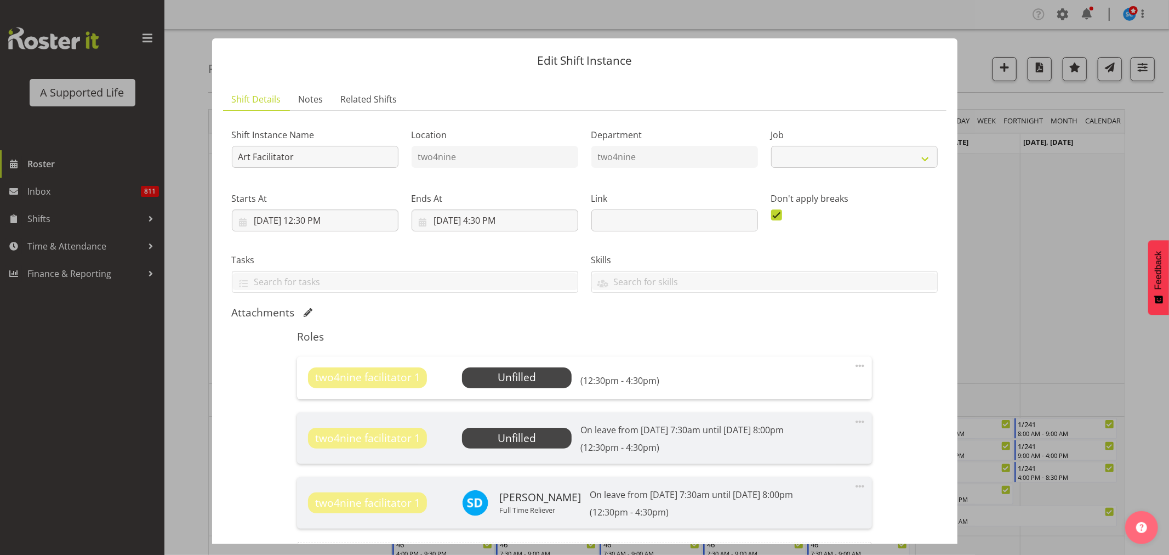
select select "4117"
click at [536, 373] on span "Select Employee" at bounding box center [517, 377] width 82 height 16
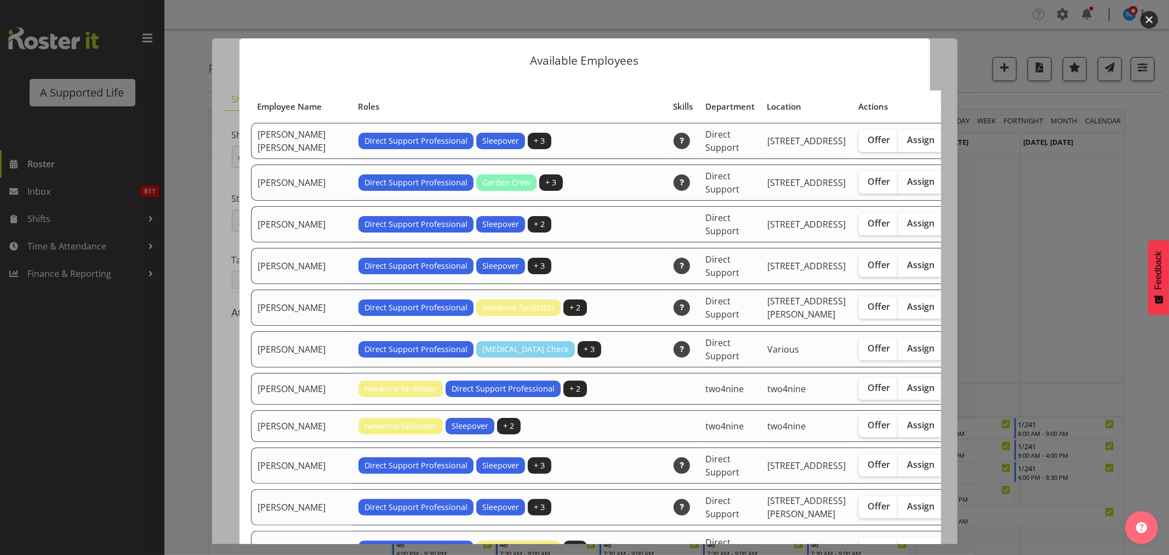
scroll to position [1045, 0]
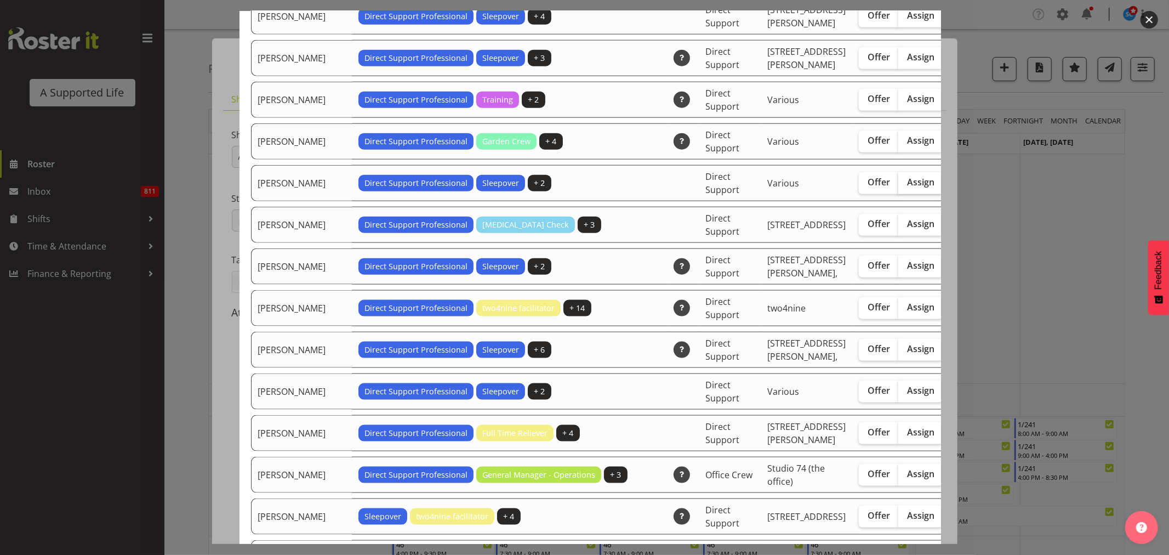
click at [907, 187] on span "Assign" at bounding box center [920, 182] width 27 height 11
click at [898, 186] on input "Assign" at bounding box center [901, 182] width 7 height 7
checkbox input "true"
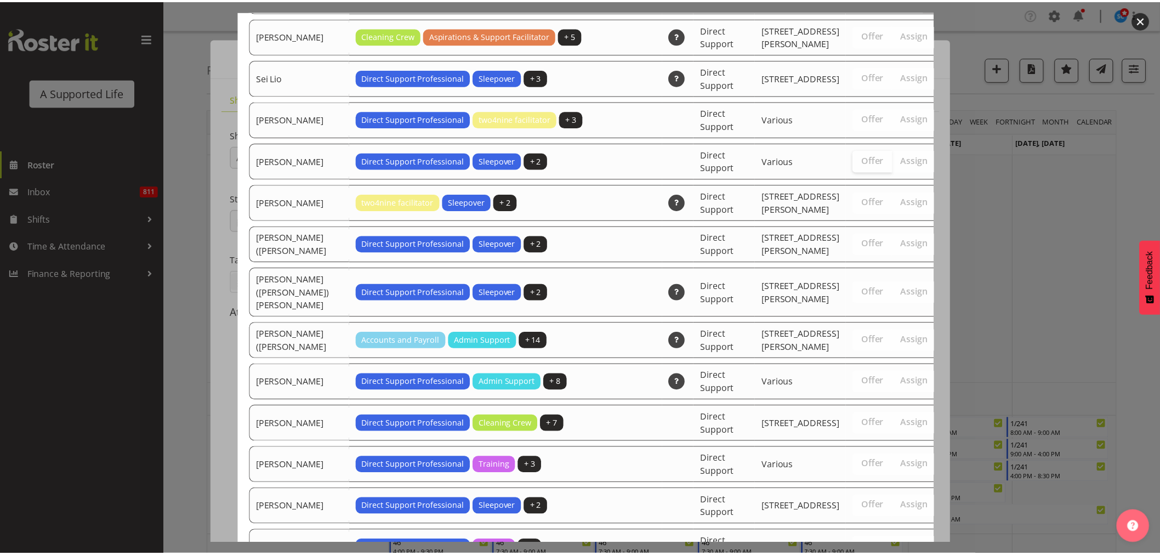
scroll to position [3035, 0]
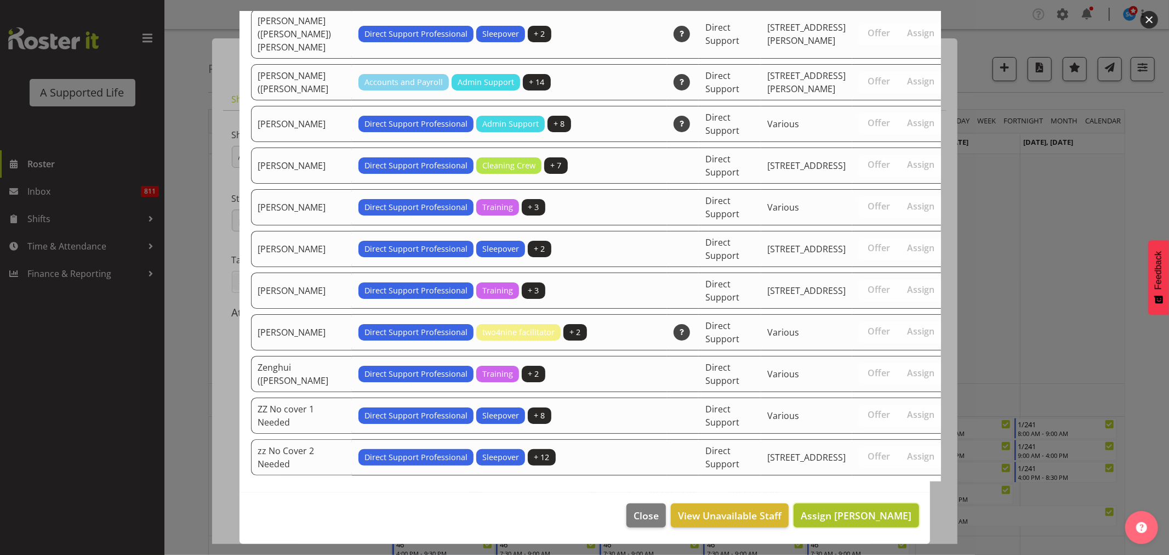
click at [839, 518] on span "Assign Huyen Nguyen" at bounding box center [856, 515] width 111 height 13
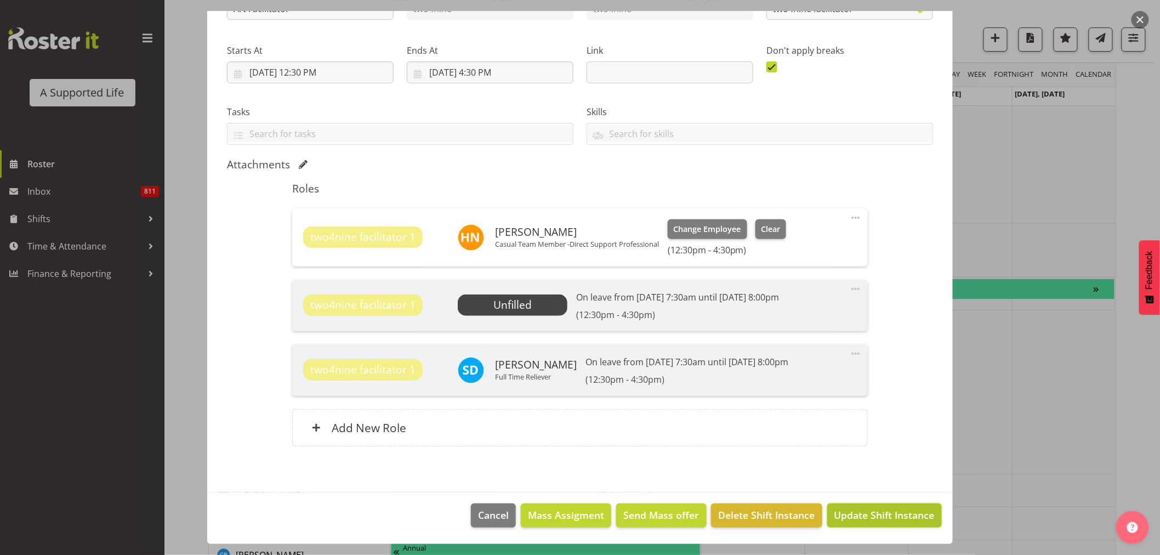
scroll to position [1503, 0]
click at [869, 516] on span "Update Shift Instance" at bounding box center [884, 515] width 100 height 14
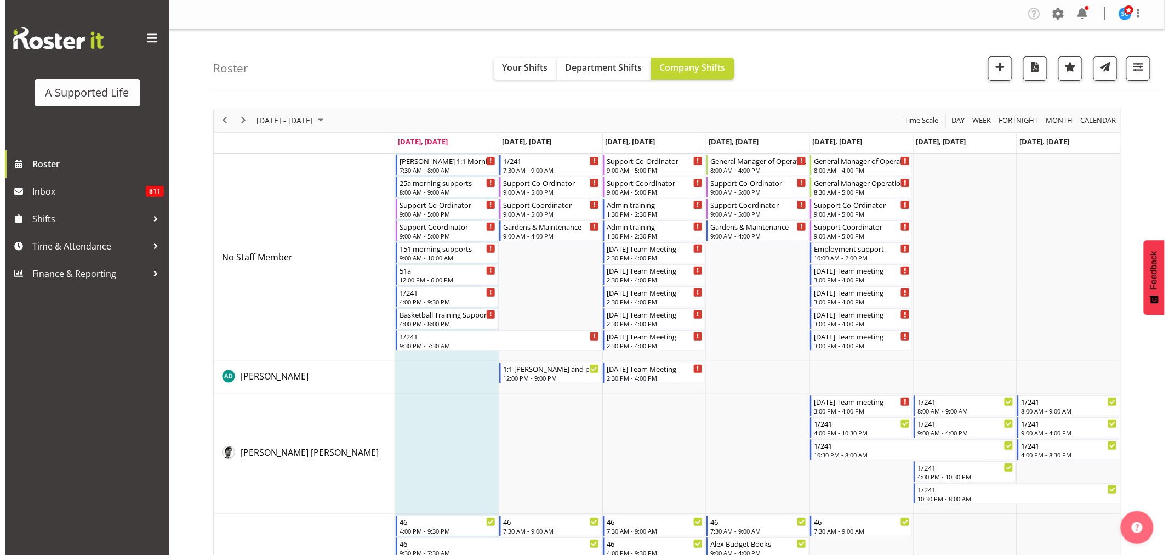
scroll to position [0, 0]
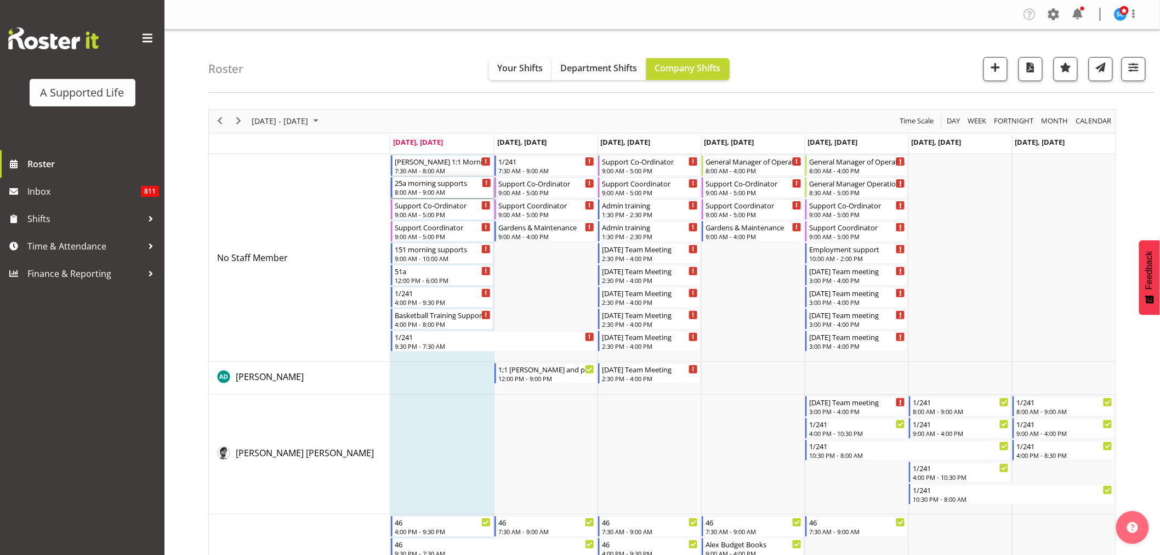
click at [454, 186] on div "25a morning supports" at bounding box center [443, 182] width 96 height 11
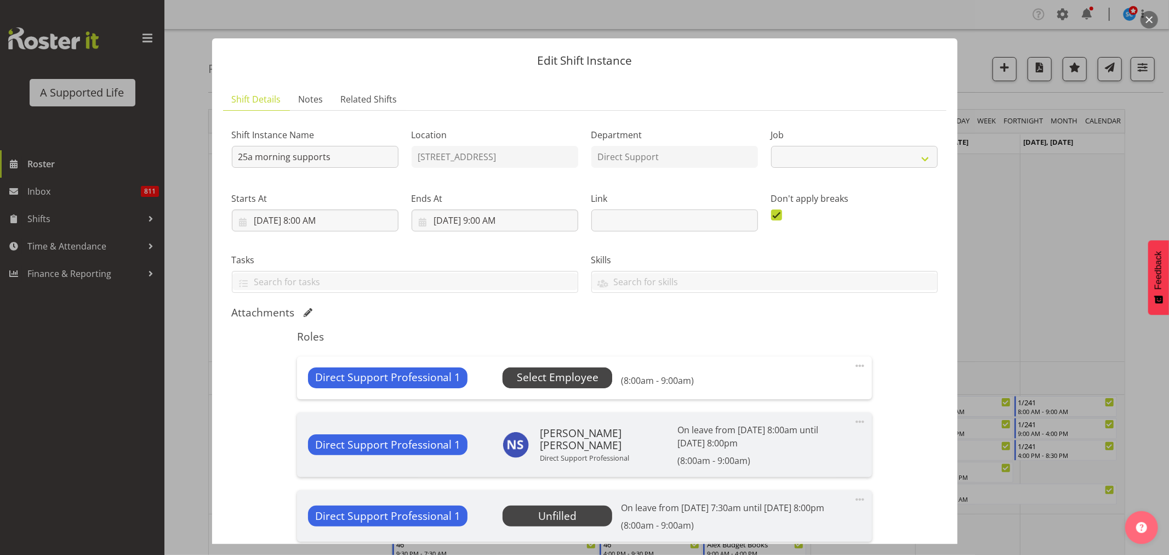
select select "4112"
click at [588, 375] on span "Select Employee" at bounding box center [558, 377] width 82 height 16
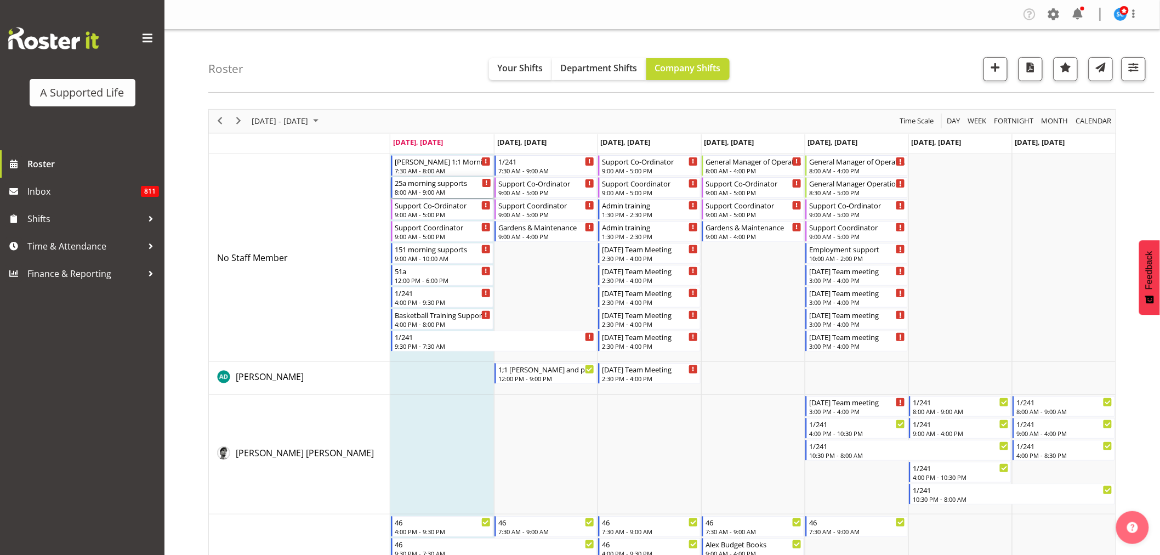
click at [441, 188] on div "8:00 AM - 9:00 AM" at bounding box center [443, 191] width 96 height 9
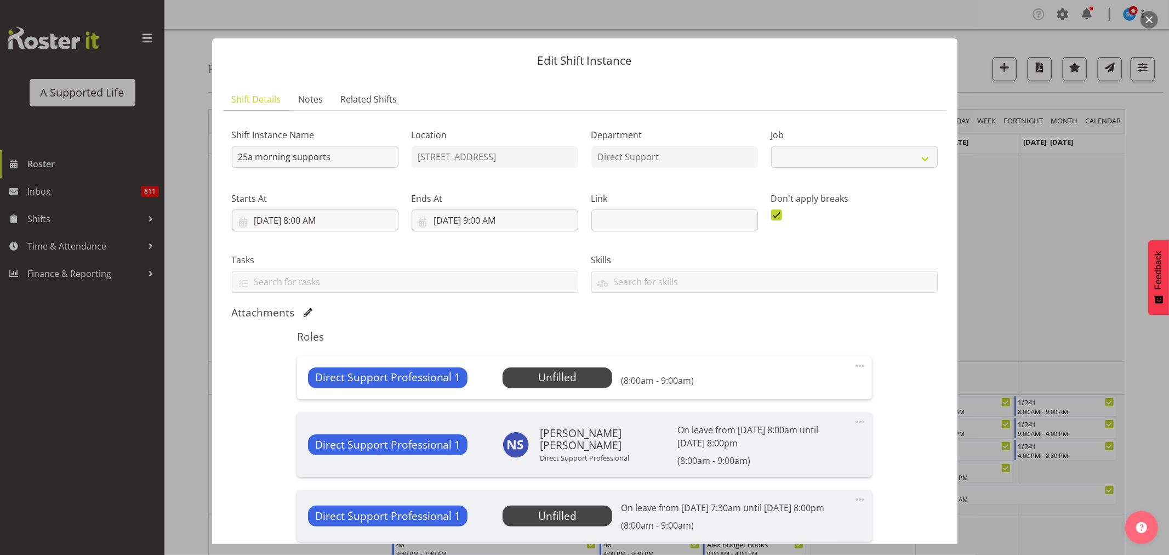
select select "4112"
click at [527, 382] on span "Select Employee" at bounding box center [558, 377] width 82 height 16
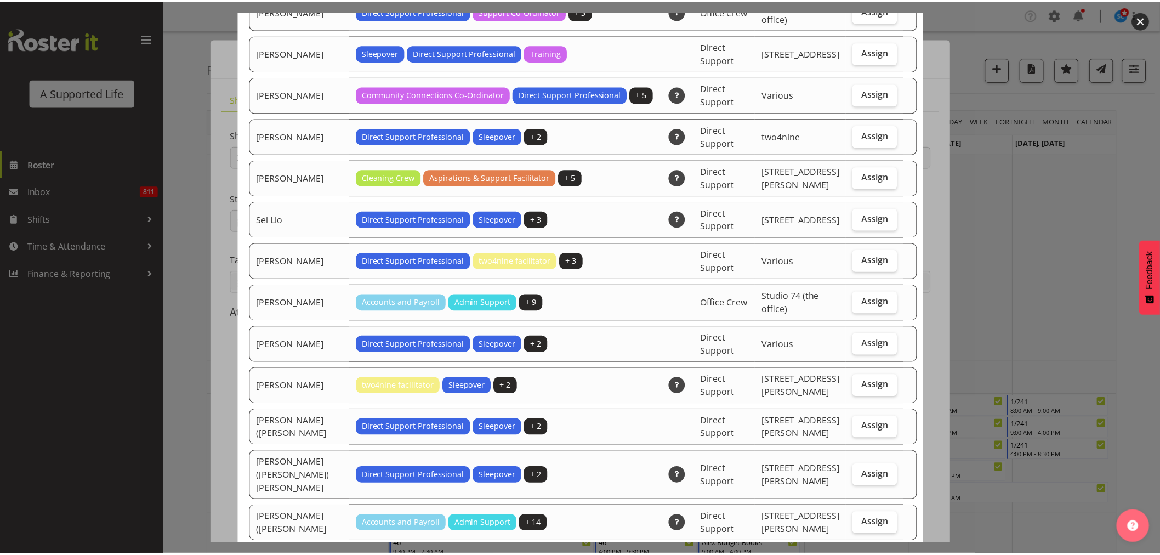
scroll to position [3171, 0]
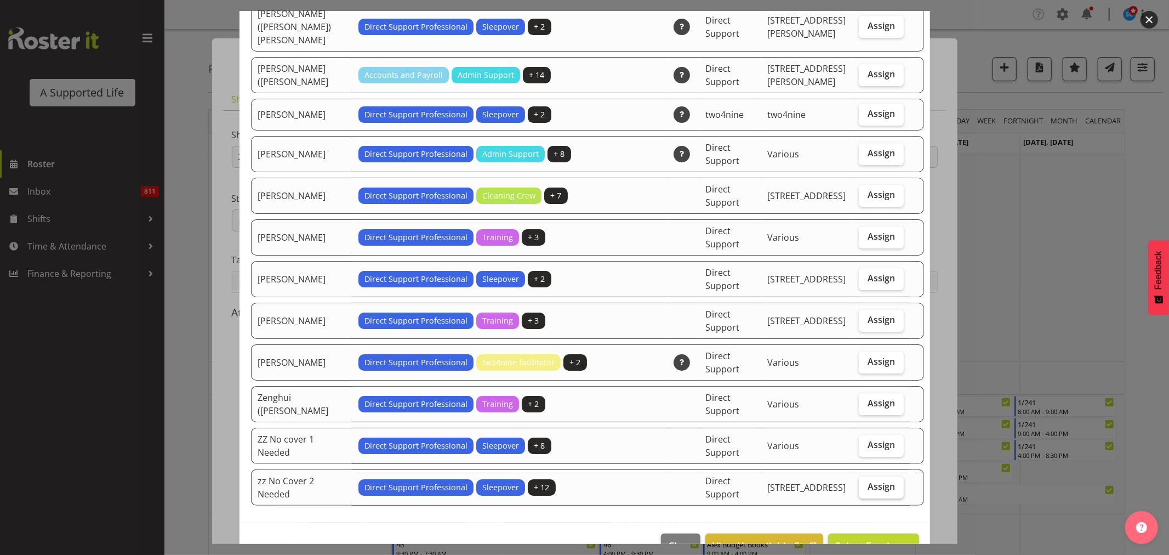
click at [859, 476] on label "Assign" at bounding box center [881, 487] width 45 height 22
click at [859, 483] on input "Assign" at bounding box center [862, 486] width 7 height 7
checkbox input "true"
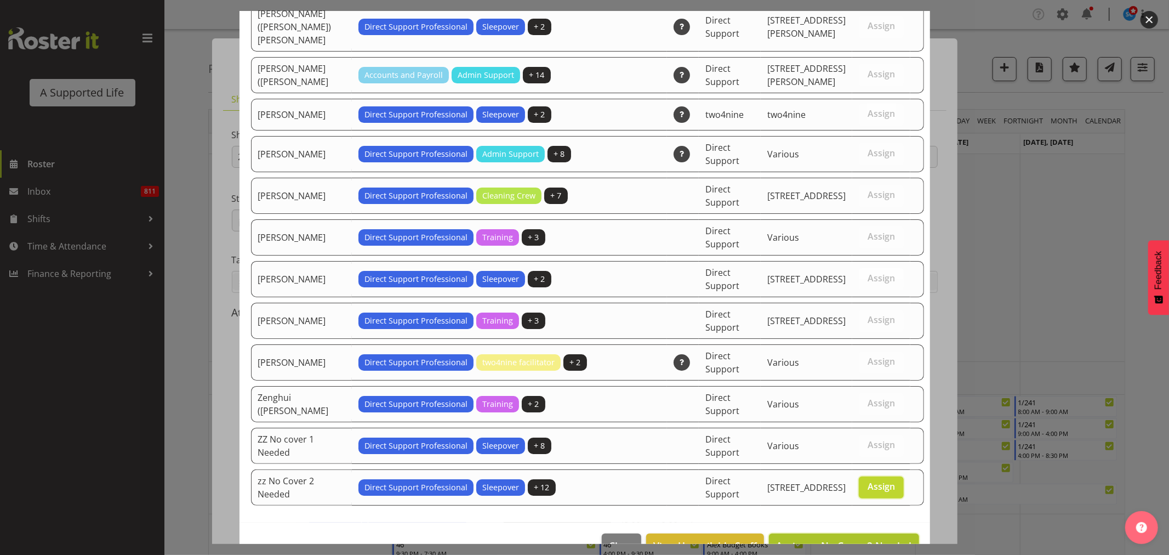
click at [852, 539] on span "Assign zz No Cover 2 Needed" at bounding box center [843, 545] width 135 height 13
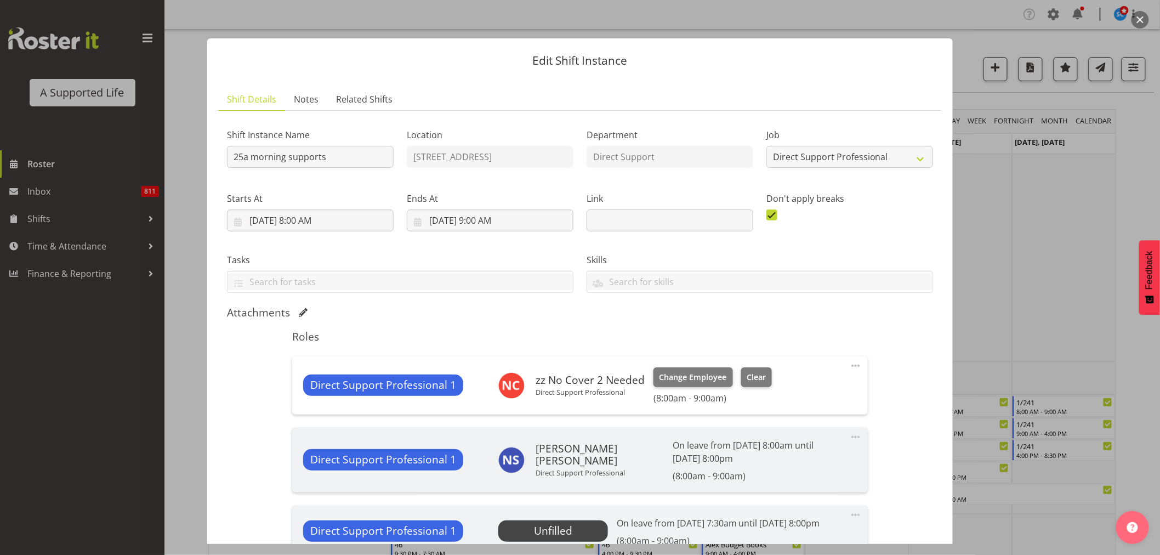
scroll to position [253, 0]
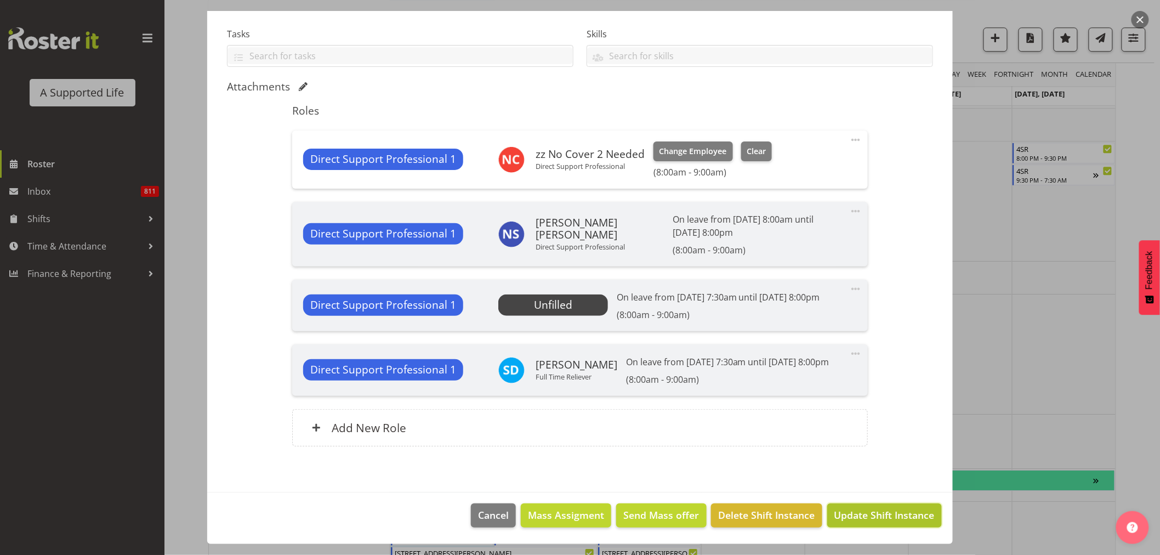
click at [861, 517] on span "Update Shift Instance" at bounding box center [884, 515] width 100 height 14
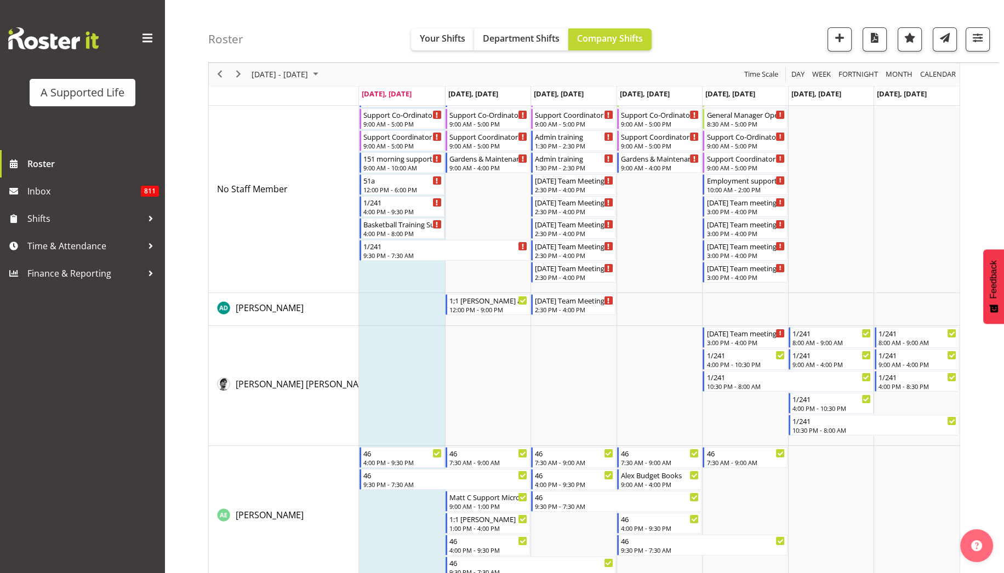
scroll to position [0, 0]
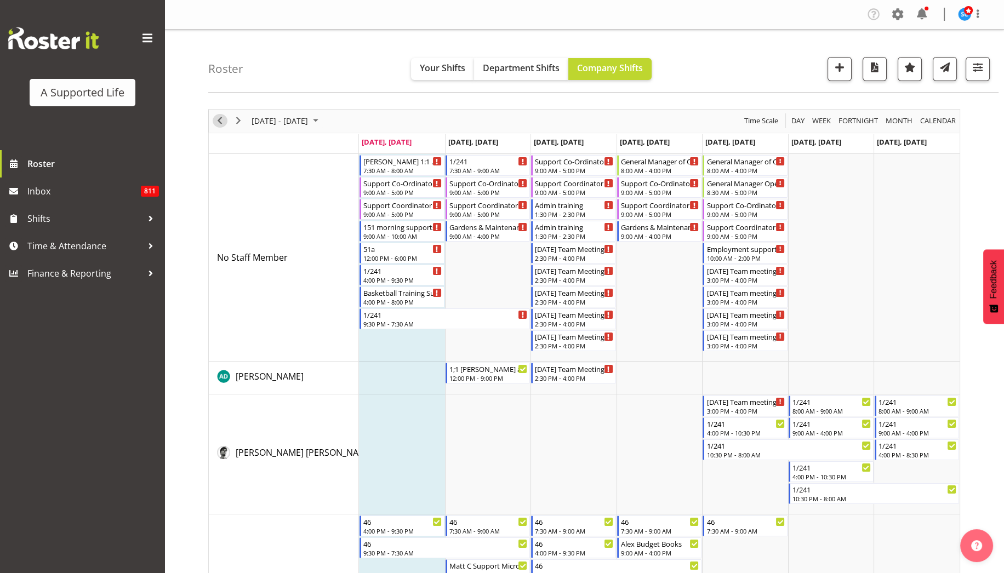
click at [218, 123] on span "Previous" at bounding box center [219, 121] width 13 height 14
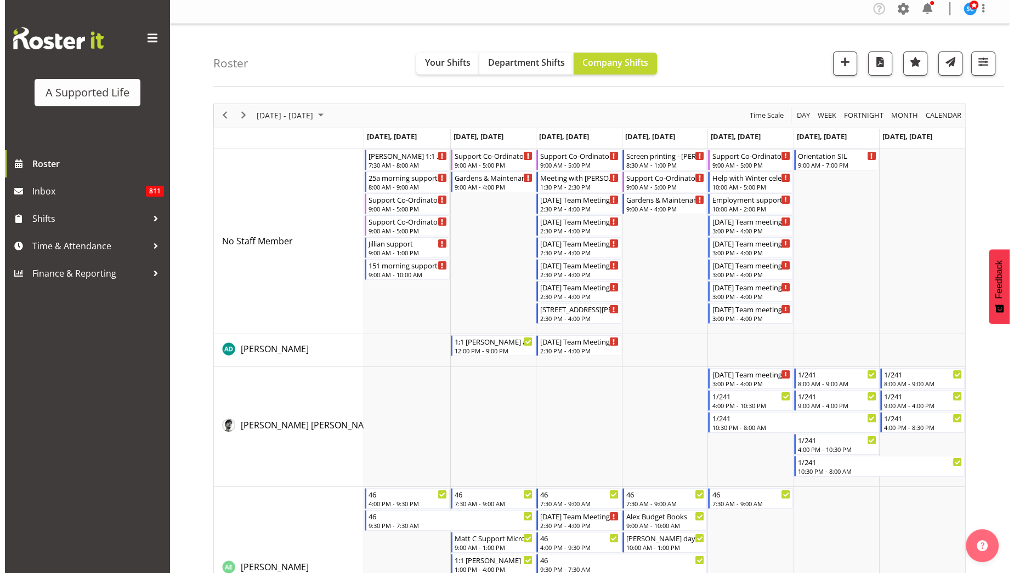
scroll to position [4213, 0]
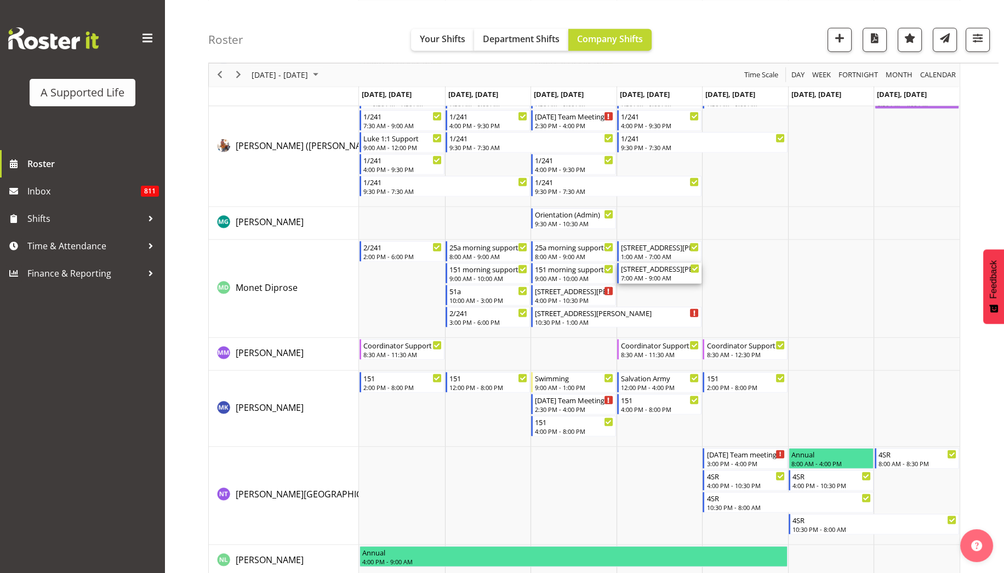
click at [651, 274] on div "7:00 AM - 9:00 AM" at bounding box center [660, 278] width 79 height 9
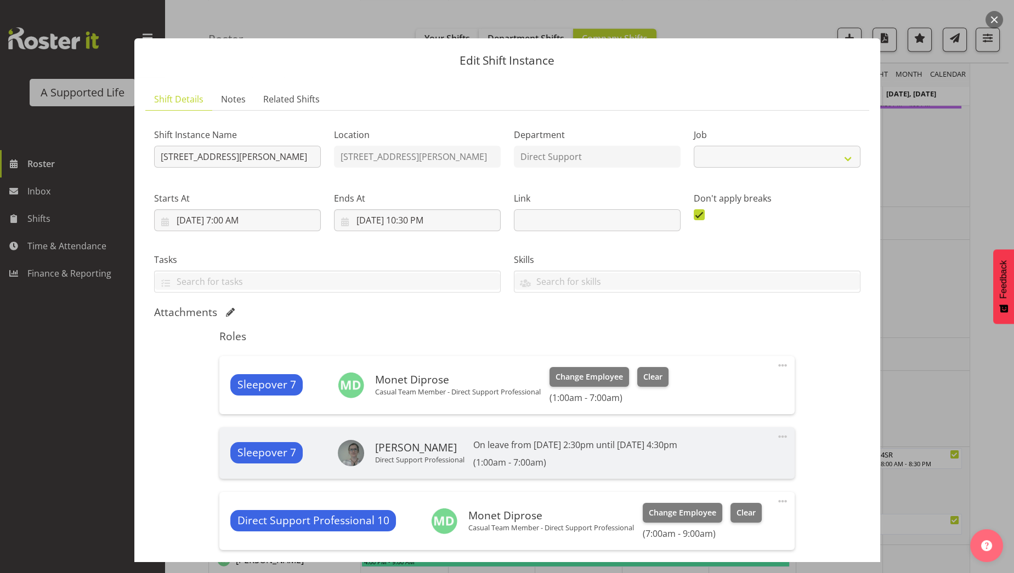
select select "4112"
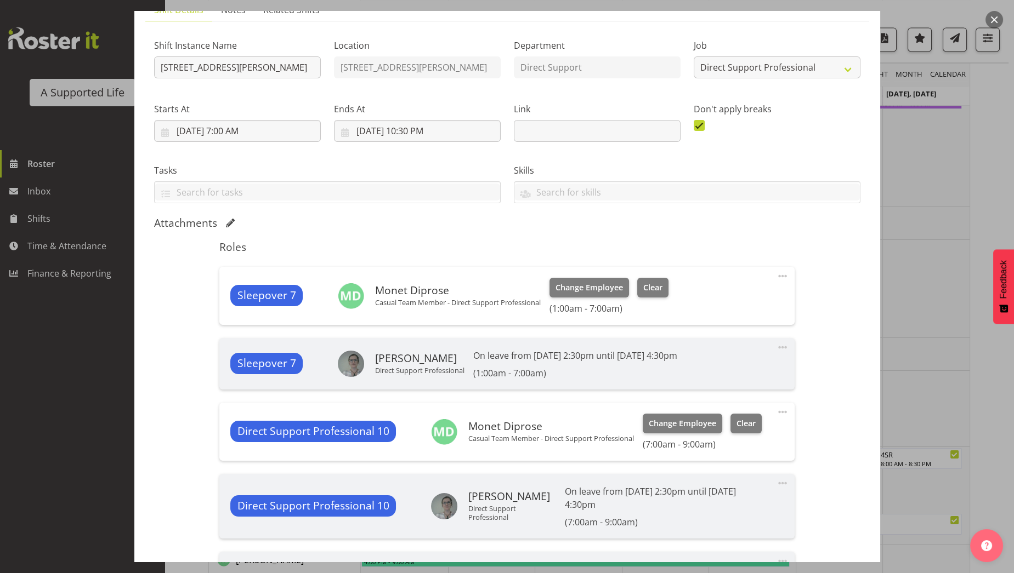
scroll to position [90, 0]
click at [776, 412] on span at bounding box center [782, 411] width 13 height 13
click at [736, 428] on link "Edit" at bounding box center [736, 436] width 105 height 20
select select "7"
select select "2025"
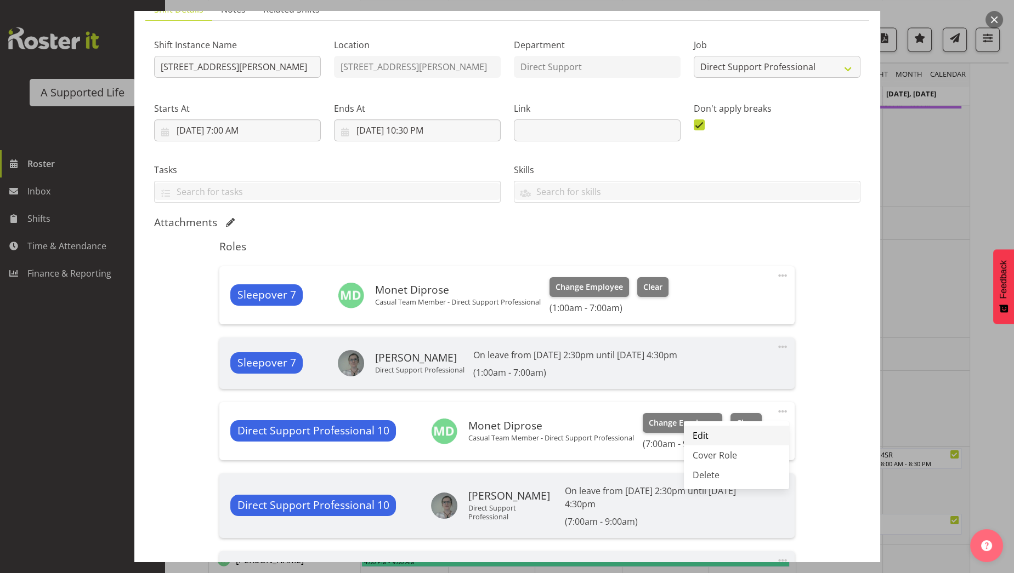
select select "9"
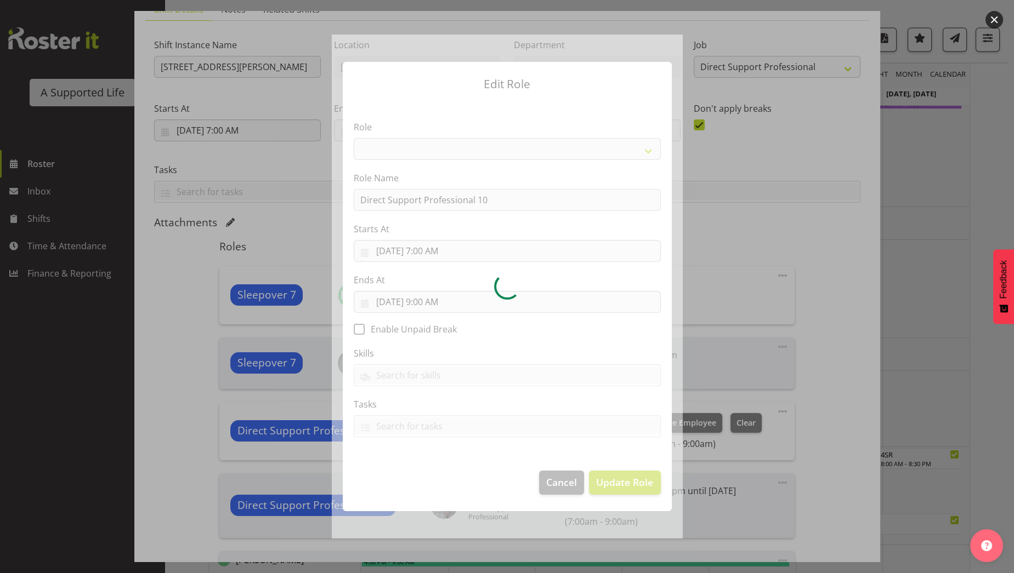
select select "519"
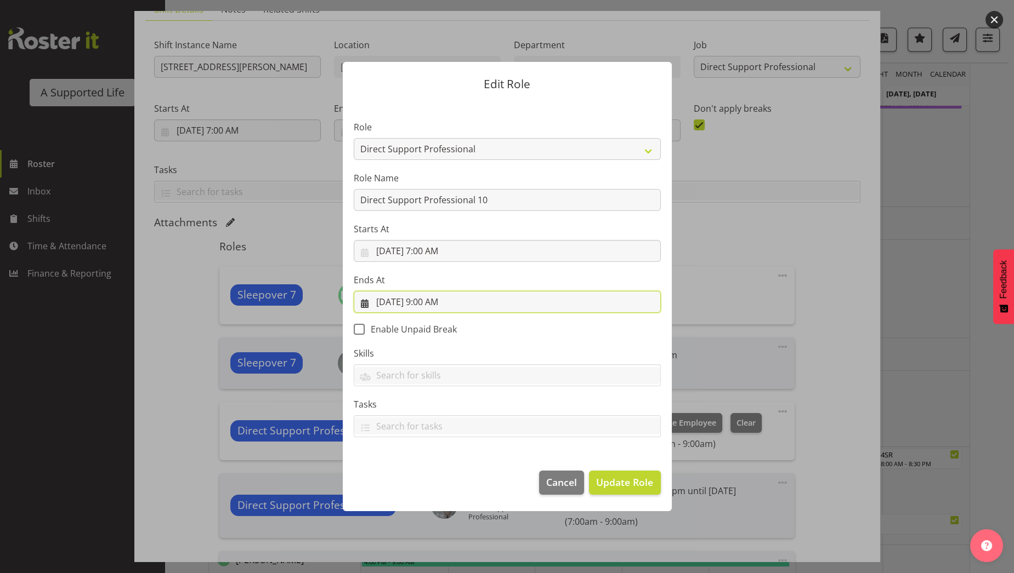
click at [426, 302] on input "8/7/2025, 9:00 AM" at bounding box center [507, 302] width 307 height 22
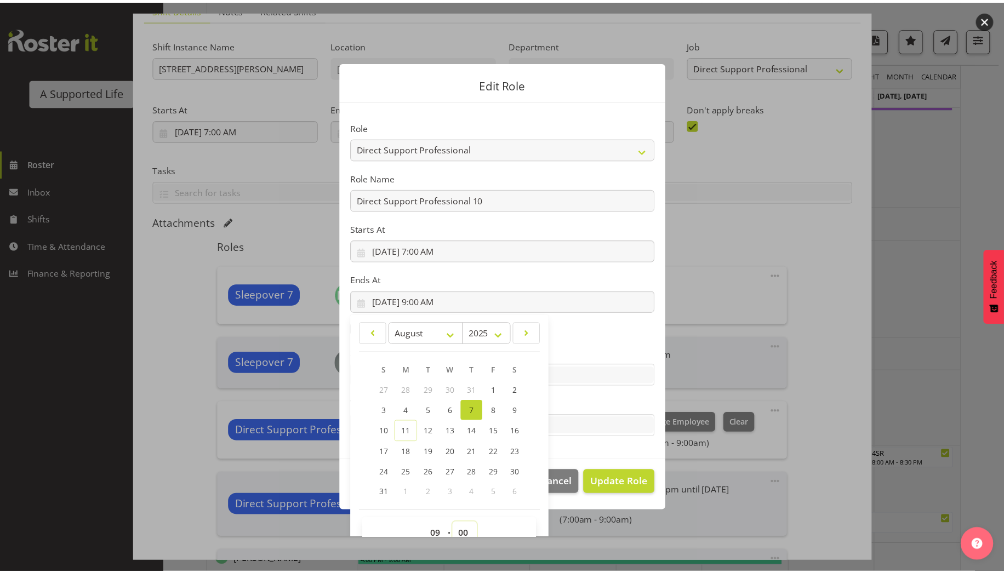
scroll to position [7, 0]
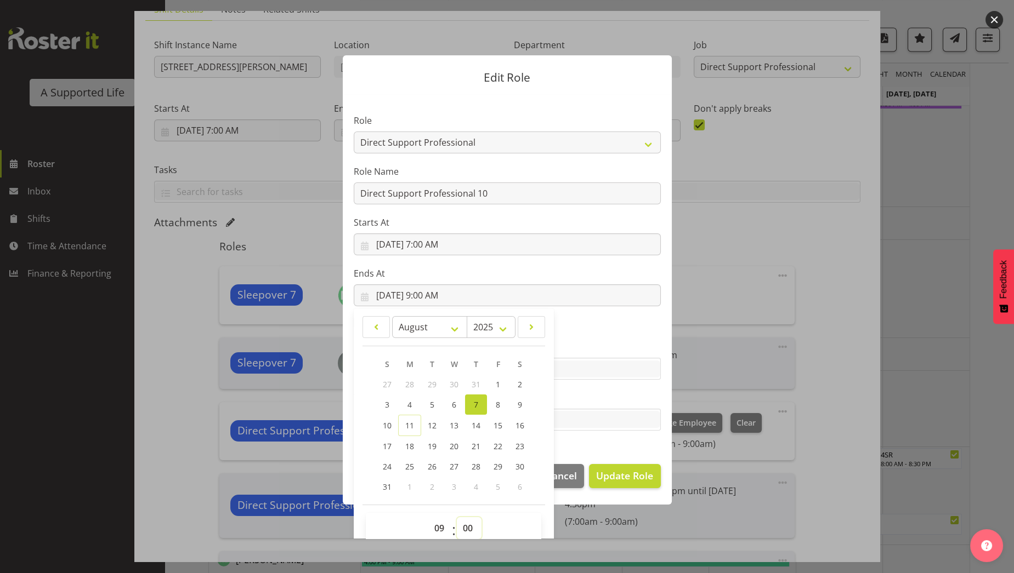
click at [460, 533] on select "00 01 02 03 04 05 06 07 08 09 10 11 12 13 14 15 16 17 18 19 20 21 22 23 24 25 2…" at bounding box center [469, 528] width 25 height 22
select select "30"
click at [457, 517] on select "00 01 02 03 04 05 06 07 08 09 10 11 12 13 14 15 16 17 18 19 20 21 22 23 24 25 2…" at bounding box center [469, 528] width 25 height 22
type input "8/7/2025, 9:30 AM"
click at [614, 478] on span "Update Role" at bounding box center [624, 476] width 57 height 14
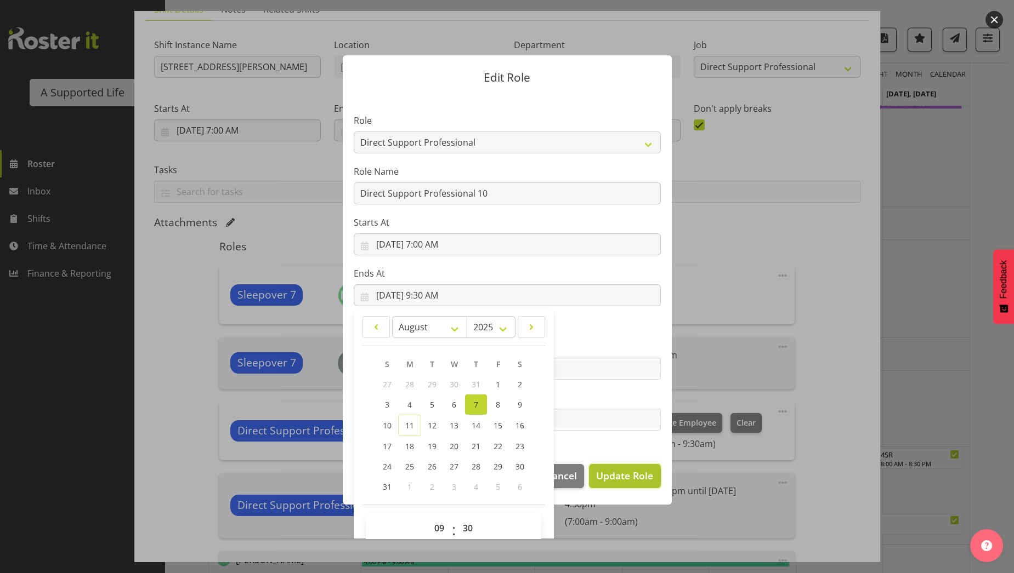
select select
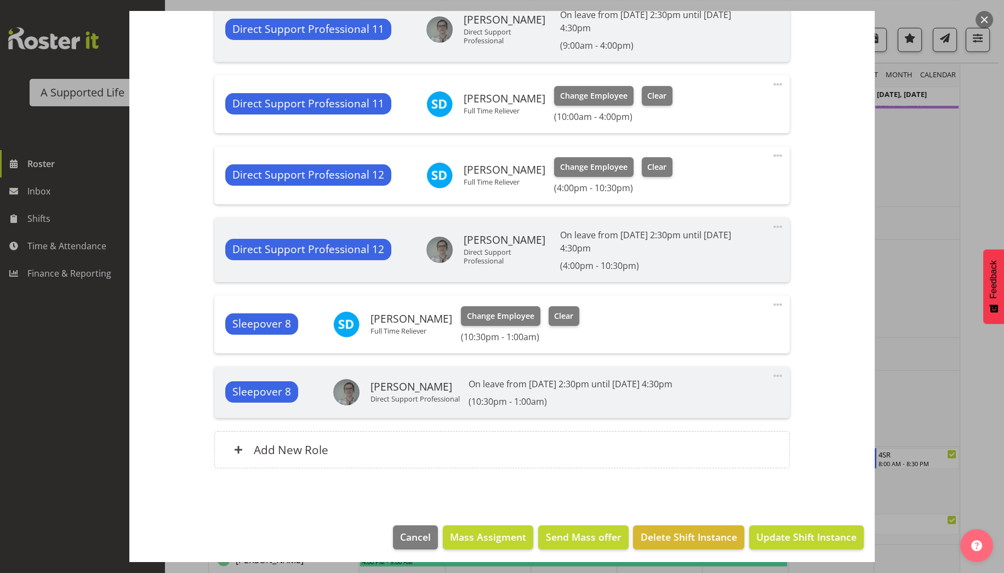
scroll to position [648, 0]
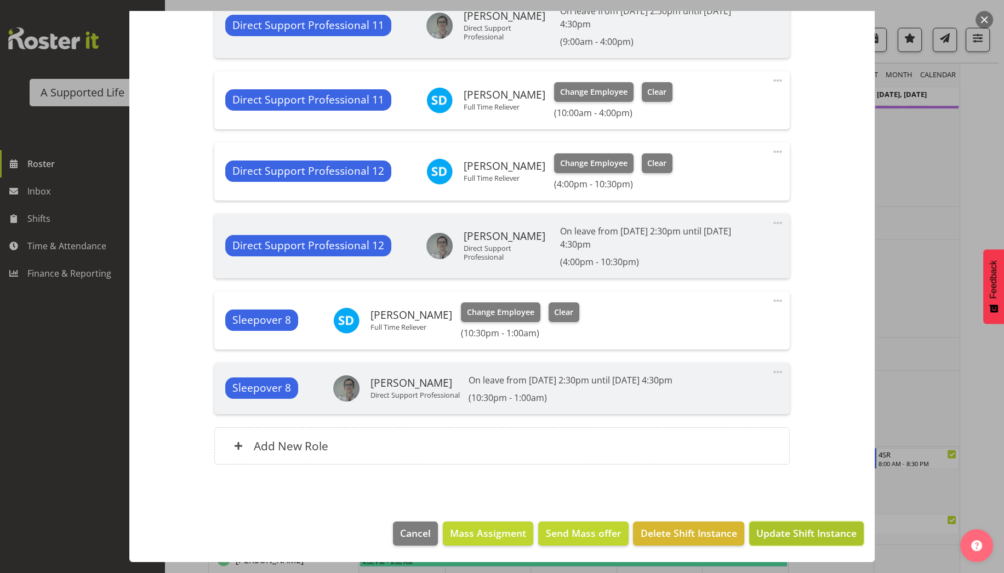
click at [827, 538] on span "Update Shift Instance" at bounding box center [806, 533] width 100 height 14
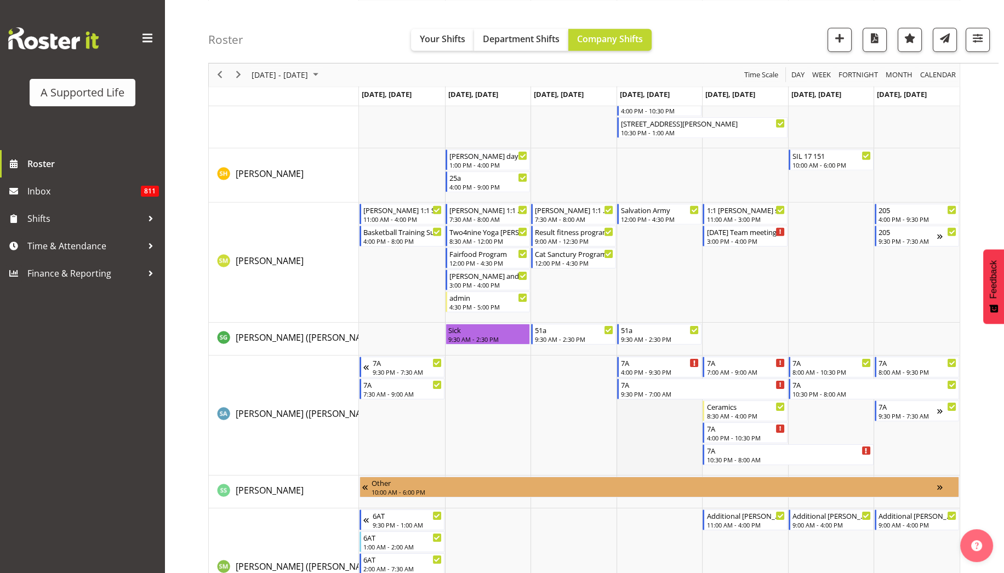
scroll to position [4213, 0]
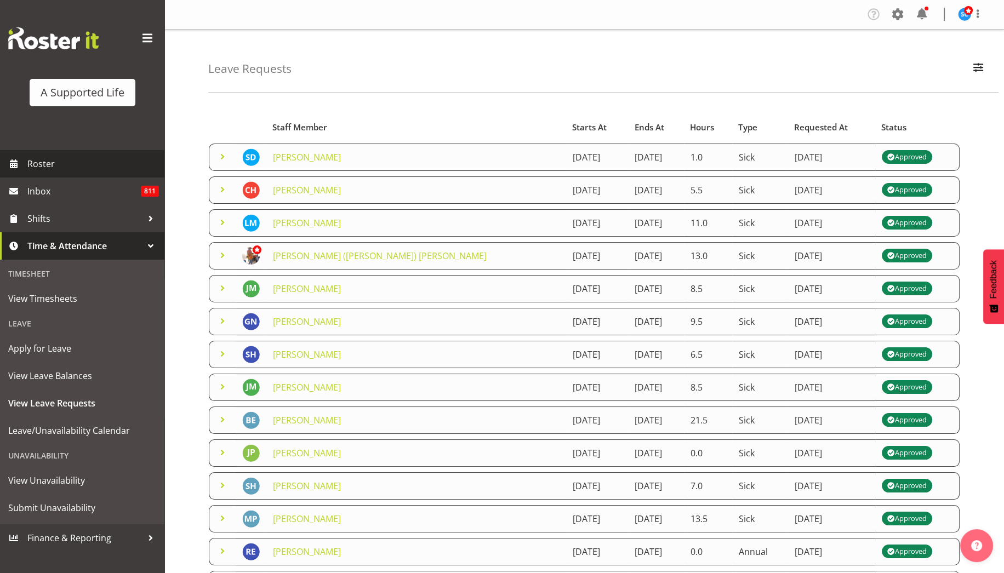
click at [86, 161] on span "Roster" at bounding box center [93, 164] width 132 height 16
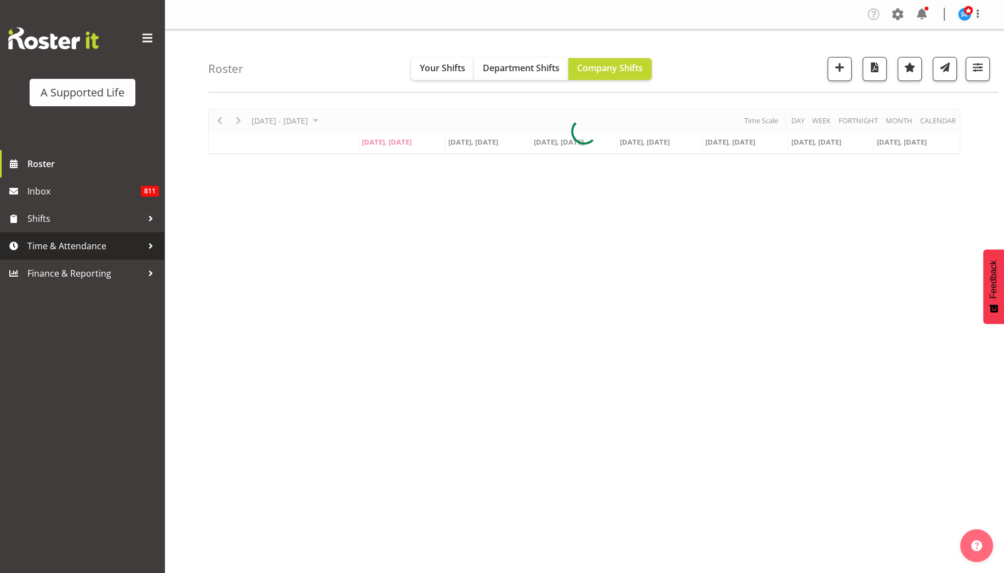
click at [77, 246] on span "Time & Attendance" at bounding box center [84, 246] width 115 height 16
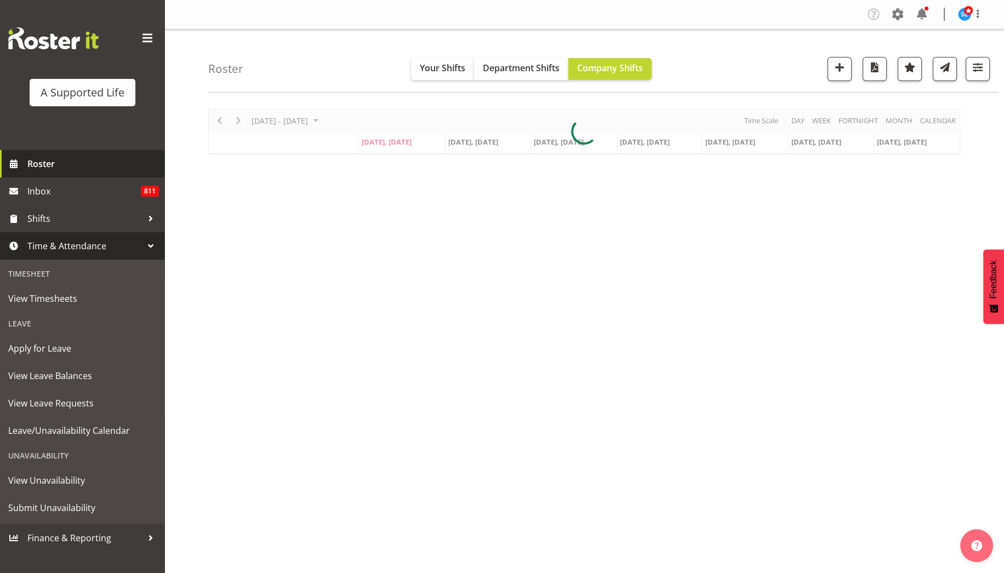
click at [104, 161] on span "Roster" at bounding box center [93, 164] width 132 height 16
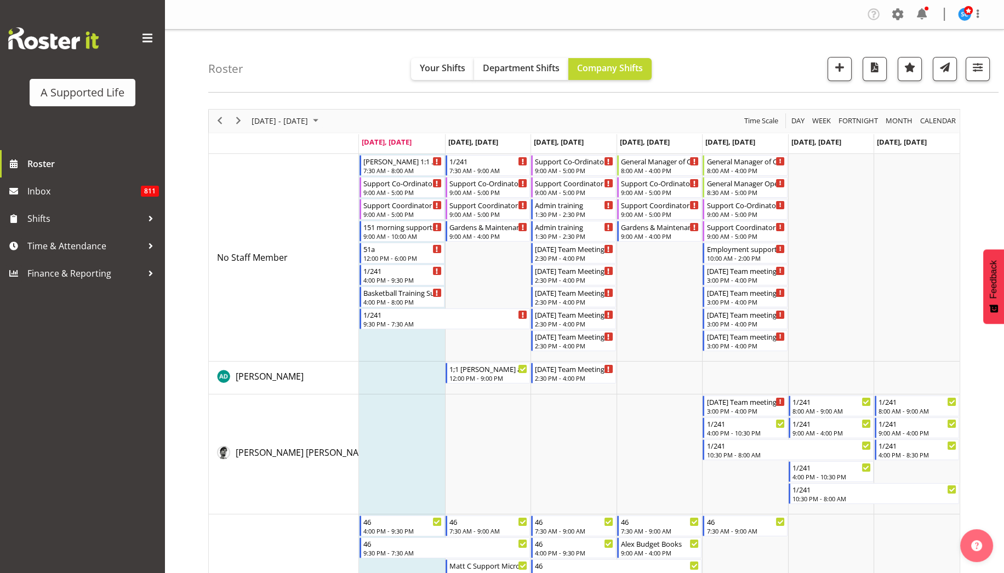
scroll to position [3918, 0]
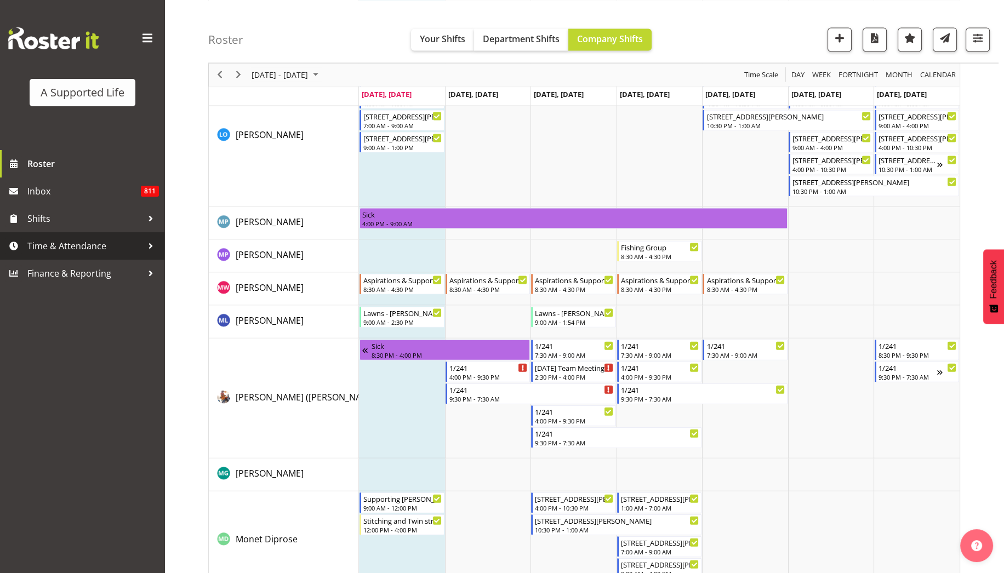
click at [72, 243] on span "Time & Attendance" at bounding box center [84, 246] width 115 height 16
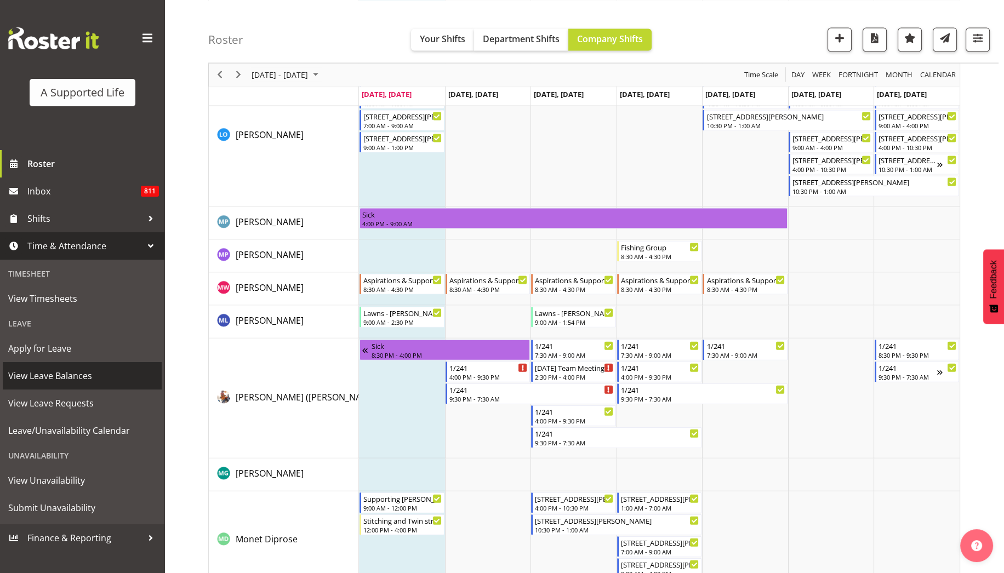
click at [67, 377] on span "View Leave Balances" at bounding box center [82, 376] width 148 height 16
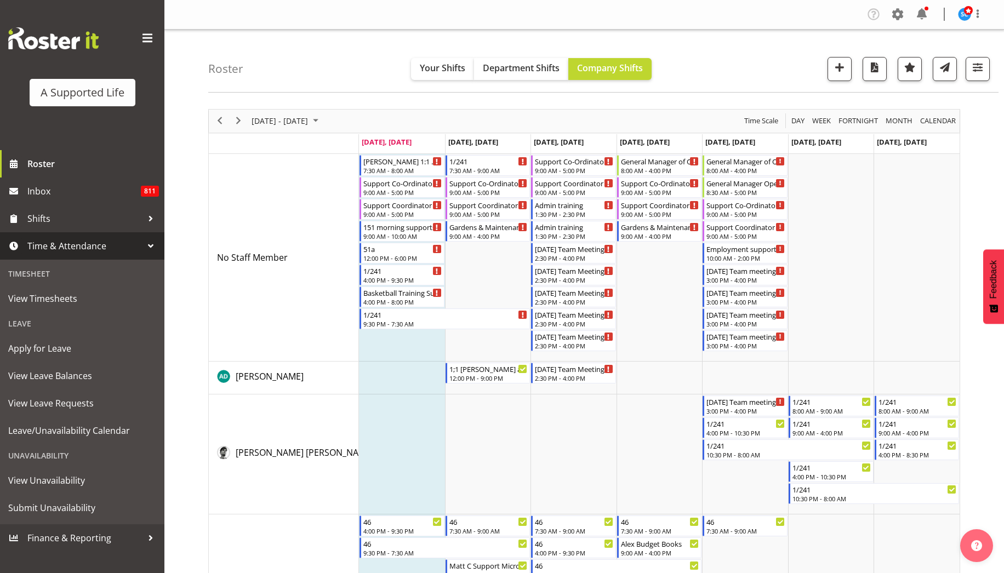
scroll to position [3918, 0]
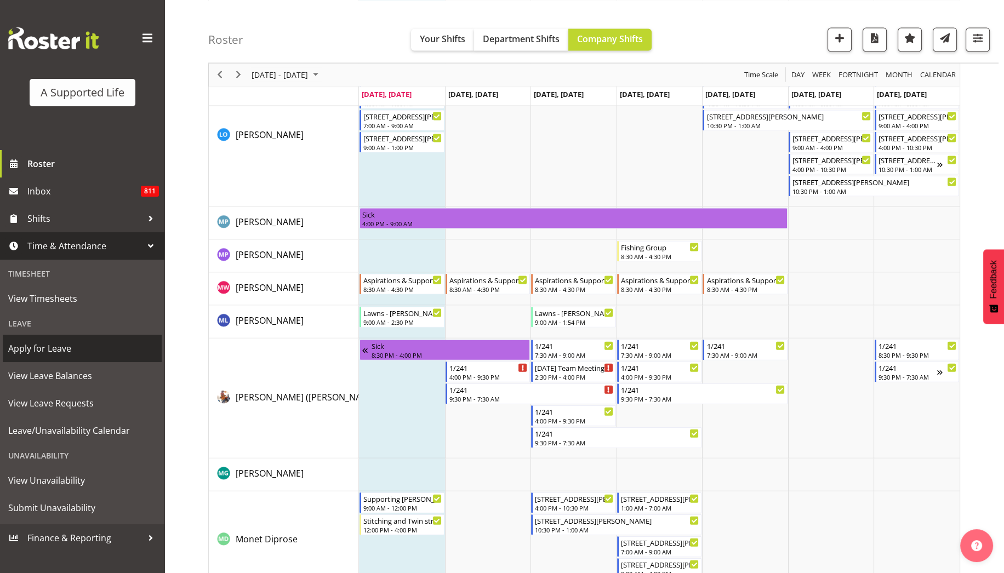
click at [62, 345] on span "Apply for Leave" at bounding box center [82, 348] width 148 height 16
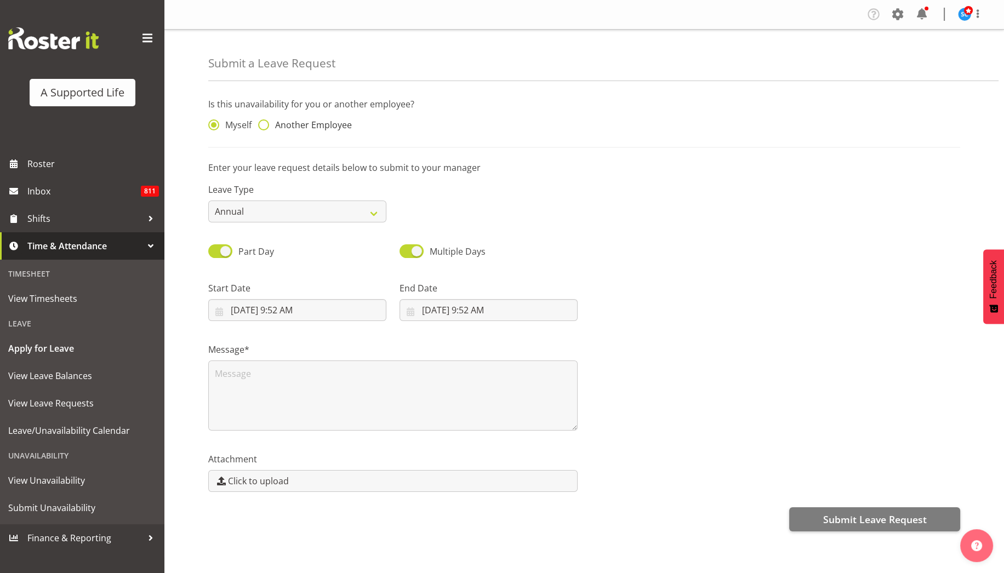
click at [318, 123] on span "Another Employee" at bounding box center [310, 125] width 83 height 11
click at [265, 123] on input "Another Employee" at bounding box center [261, 125] width 7 height 7
radio input "true"
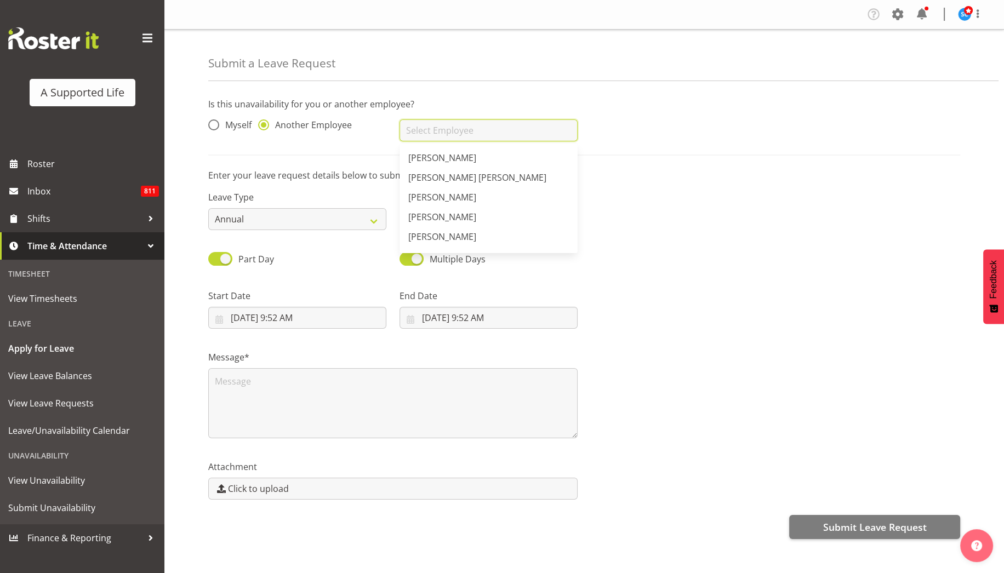
click at [460, 127] on input "text" at bounding box center [489, 131] width 178 height 22
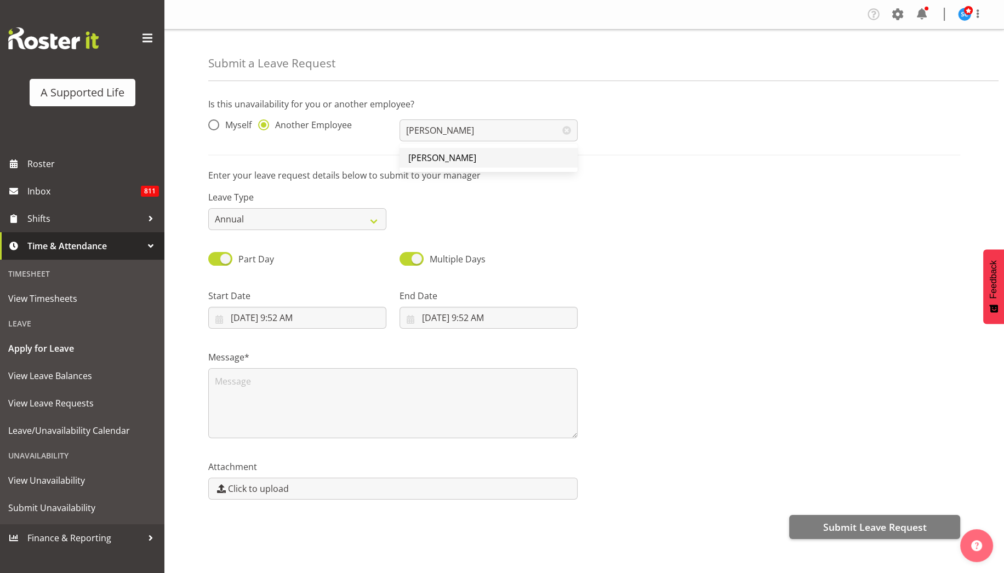
click at [428, 163] on link "[PERSON_NAME]" at bounding box center [489, 158] width 178 height 20
type input "[PERSON_NAME]"
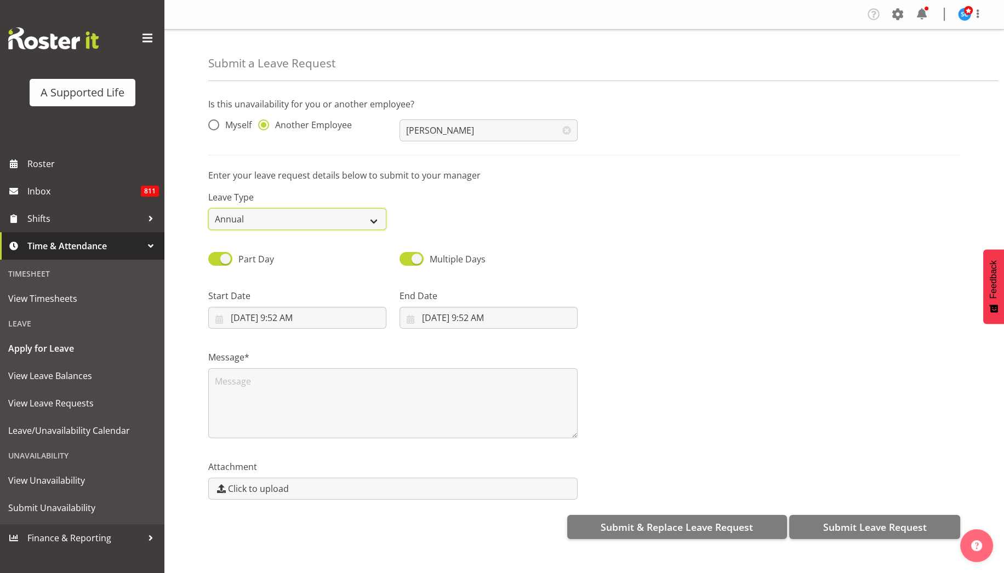
click at [376, 216] on select "Annual Sick Bereavement Domestic Violence Parental Jury Service Day In [GEOGRAP…" at bounding box center [297, 219] width 178 height 22
select select "Sick"
click at [208, 208] on select "Annual Sick Bereavement Domestic Violence Parental Jury Service Day In [GEOGRAP…" at bounding box center [297, 219] width 178 height 22
click at [309, 323] on input "[DATE] 9:52 AM" at bounding box center [297, 318] width 178 height 22
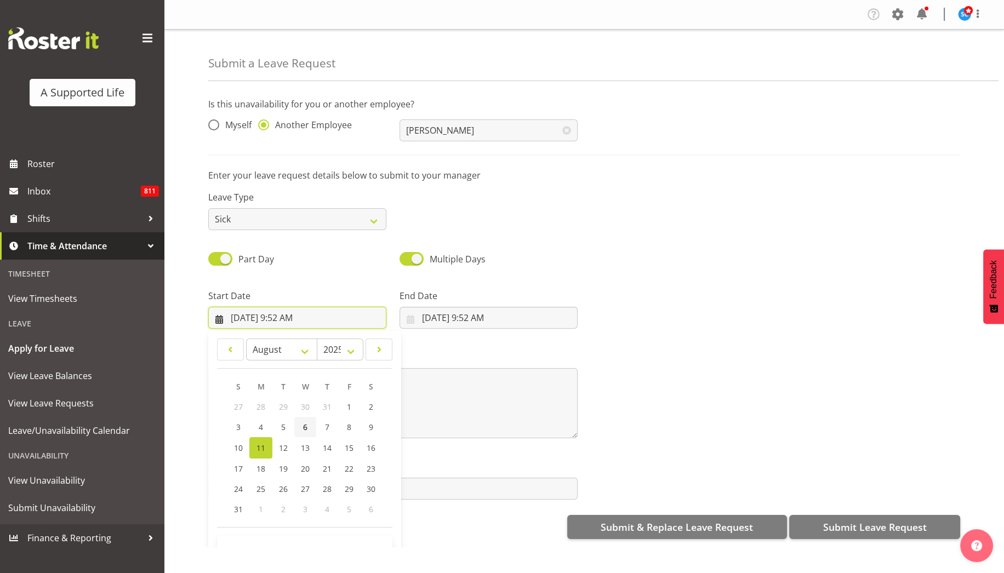
scroll to position [31, 0]
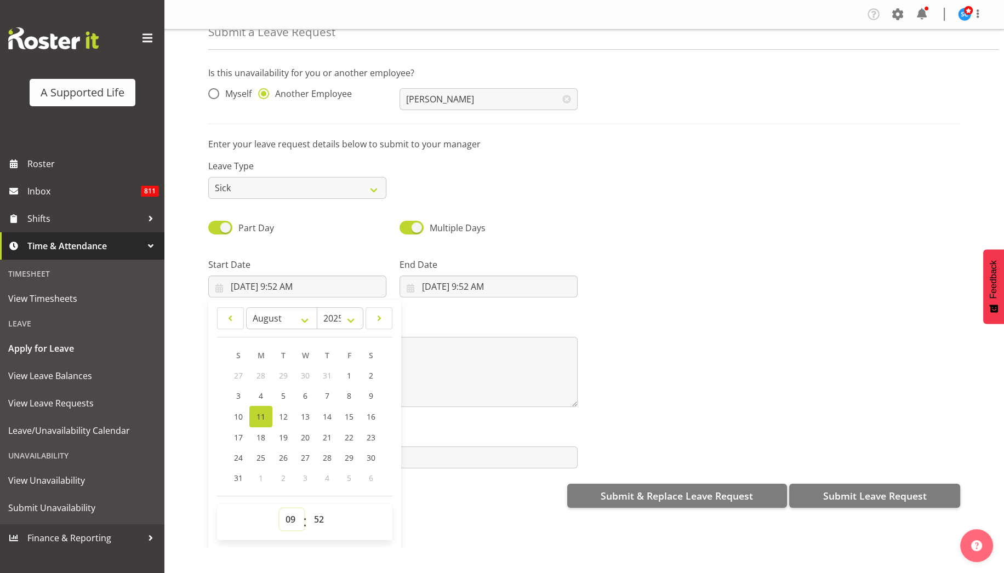
click at [291, 516] on select "00 01 02 03 04 05 06 07 08 09 10 11 12 13 14 15 16 17 18 19 20 21 22 23" at bounding box center [292, 520] width 25 height 22
select select "8"
click at [280, 509] on select "00 01 02 03 04 05 06 07 08 09 10 11 12 13 14 15 16 17 18 19 20 21 22 23" at bounding box center [292, 520] width 25 height 22
type input "8/11/2025, 8:52 AM"
click at [315, 514] on select "00 01 02 03 04 05 06 07 08 09 10 11 12 13 14 15 16 17 18 19 20 21 22 23 24 25 2…" at bounding box center [320, 520] width 25 height 22
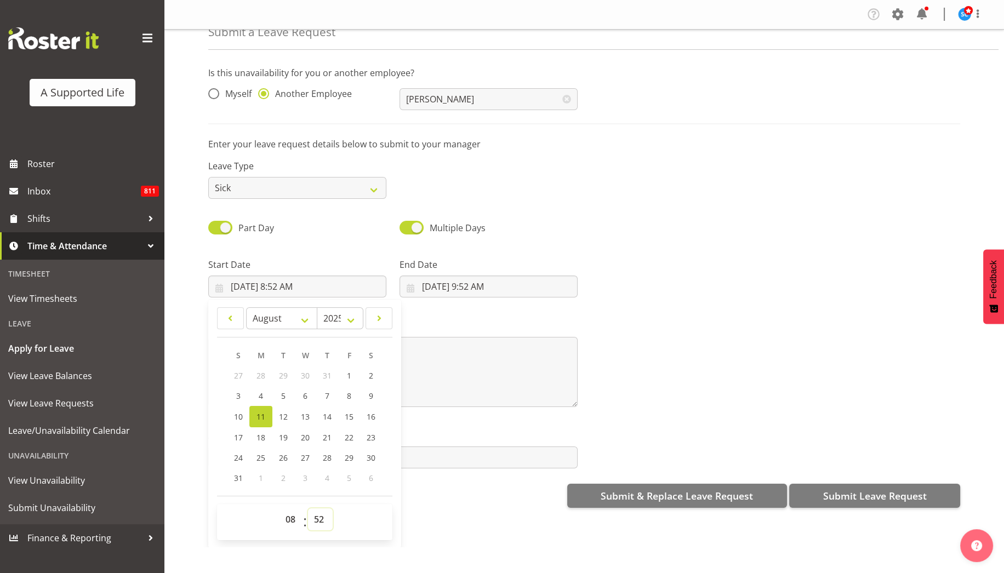
select select "30"
click at [308, 509] on select "00 01 02 03 04 05 06 07 08 09 10 11 12 13 14 15 16 17 18 19 20 21 22 23 24 25 2…" at bounding box center [320, 520] width 25 height 22
type input "8/11/2025, 8:30 AM"
click at [459, 291] on input "8/11/2025, 9:52 AM" at bounding box center [489, 287] width 178 height 22
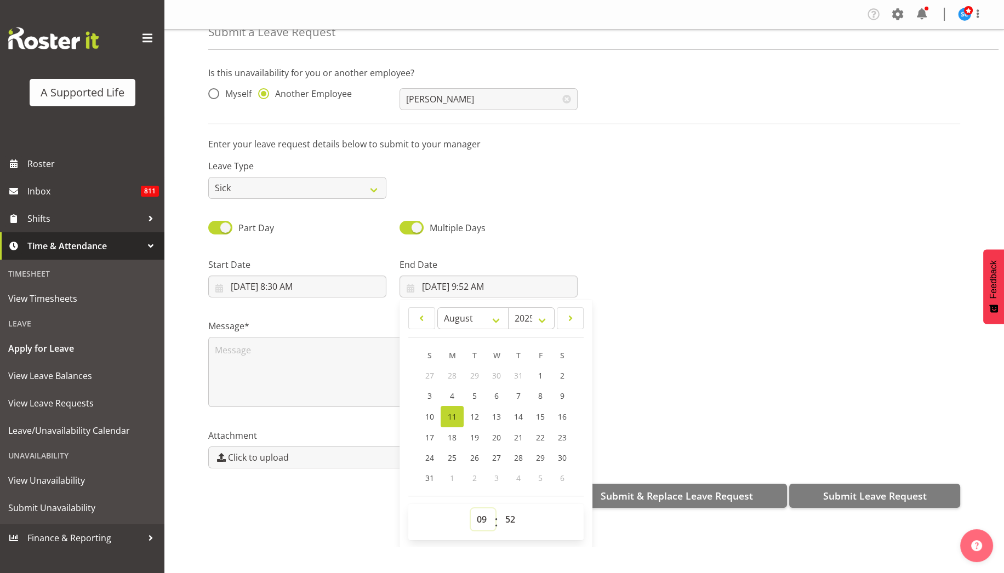
click at [482, 520] on select "00 01 02 03 04 05 06 07 08 09 10 11 12 13 14 15 16 17 18 19 20 21 22 23" at bounding box center [483, 520] width 25 height 22
select select "16"
click at [471, 509] on select "00 01 02 03 04 05 06 07 08 09 10 11 12 13 14 15 16 17 18 19 20 21 22 23" at bounding box center [483, 520] width 25 height 22
type input "8/11/2025, 4:52 PM"
click at [507, 516] on select "00 01 02 03 04 05 06 07 08 09 10 11 12 13 14 15 16 17 18 19 20 21 22 23 24 25 2…" at bounding box center [511, 520] width 25 height 22
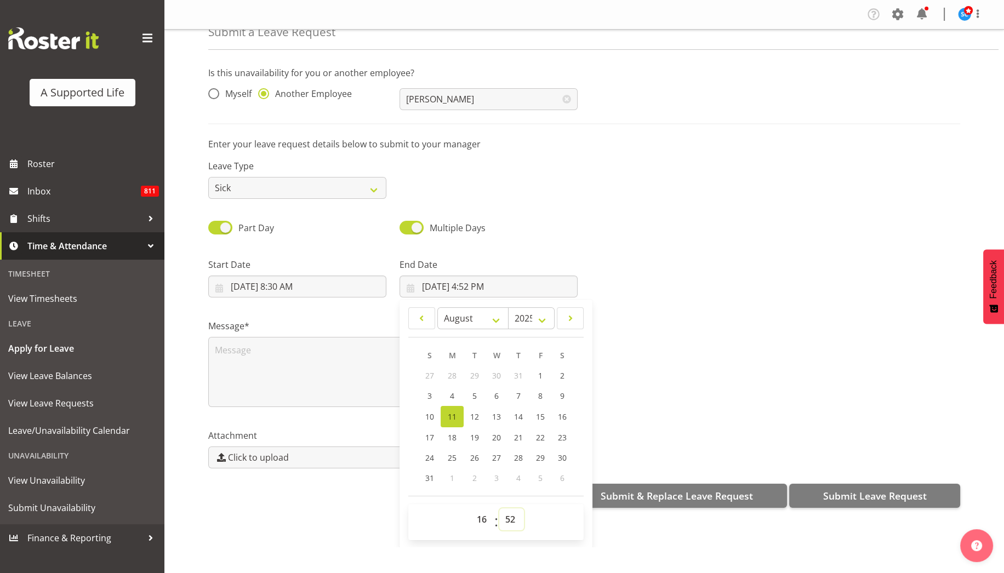
select select "30"
click at [499, 509] on select "00 01 02 03 04 05 06 07 08 09 10 11 12 13 14 15 16 17 18 19 20 21 22 23 24 25 2…" at bounding box center [511, 520] width 25 height 22
type input "[DATE] 4:30 PM"
click at [315, 359] on textarea at bounding box center [392, 372] width 369 height 70
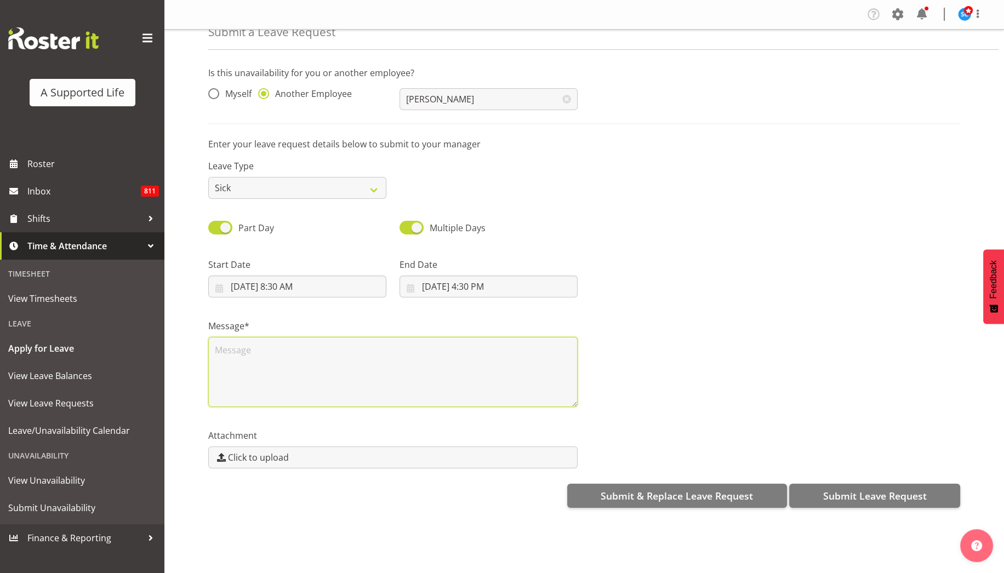
scroll to position [0, 0]
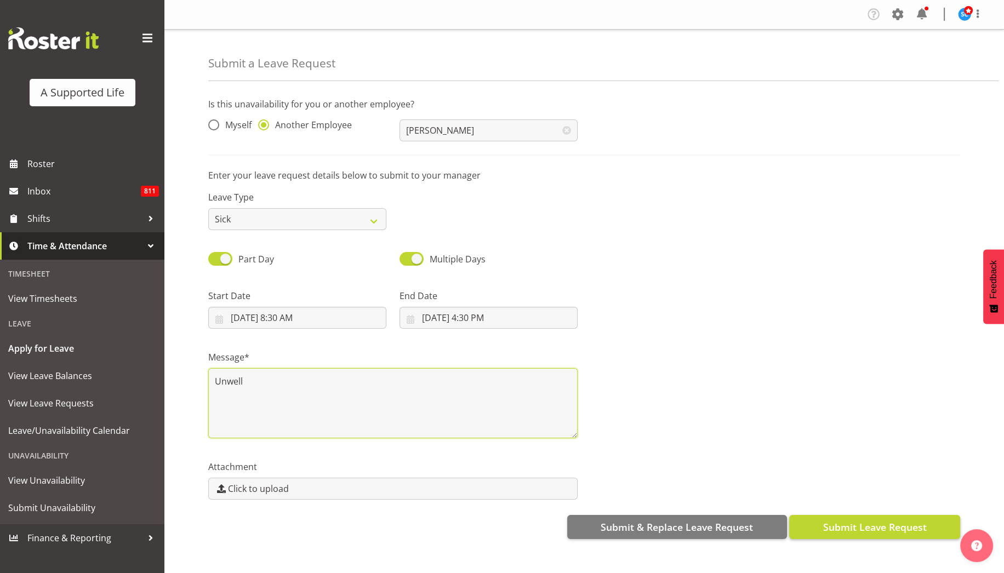
type textarea "Unwell"
click at [855, 524] on span "Submit Leave Request" at bounding box center [875, 527] width 104 height 14
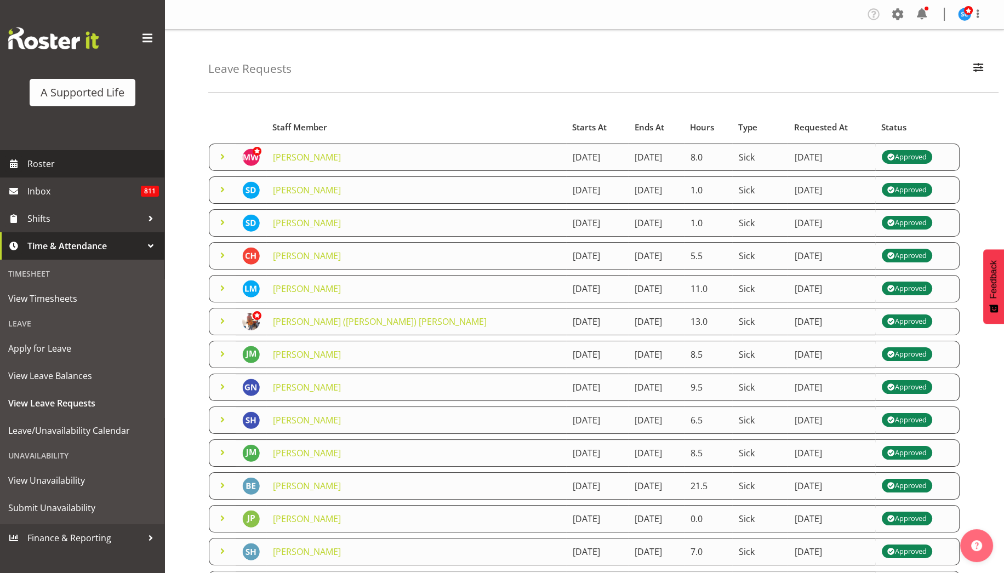
click at [65, 167] on span "Roster" at bounding box center [93, 164] width 132 height 16
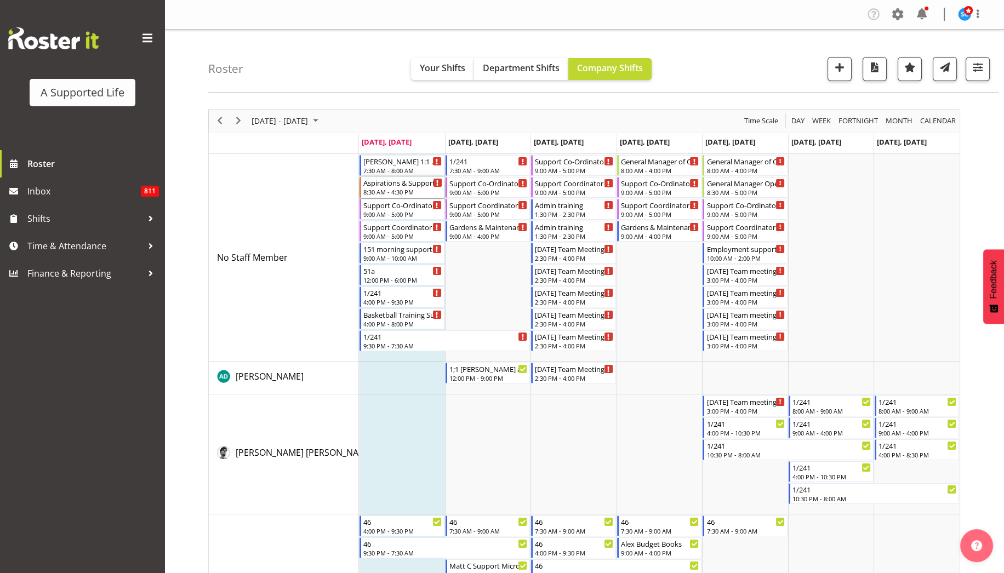
click at [382, 188] on div "8:30 AM - 4:30 PM" at bounding box center [402, 191] width 79 height 9
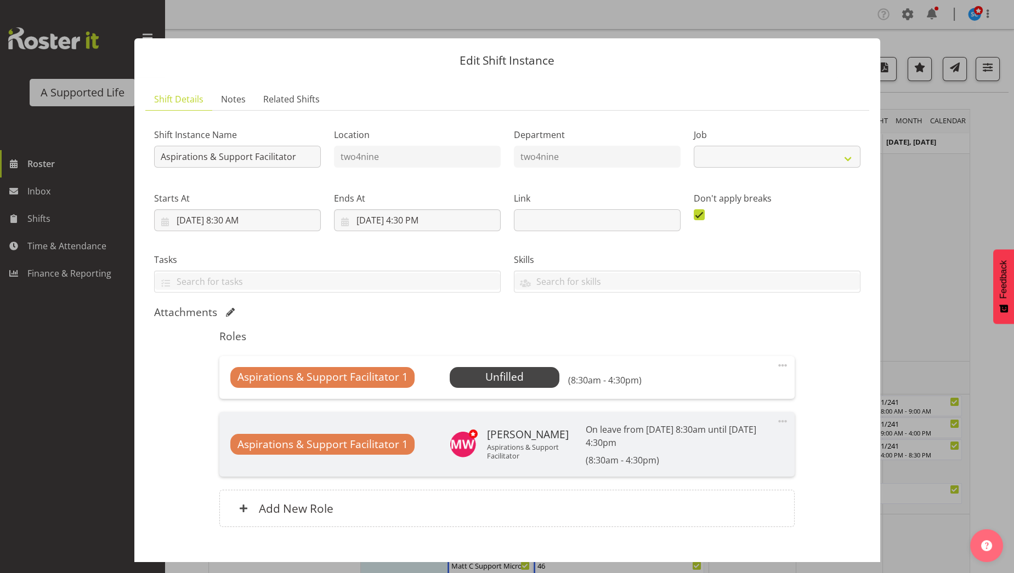
select select "5125"
click at [514, 374] on span "Select Employee" at bounding box center [505, 377] width 82 height 16
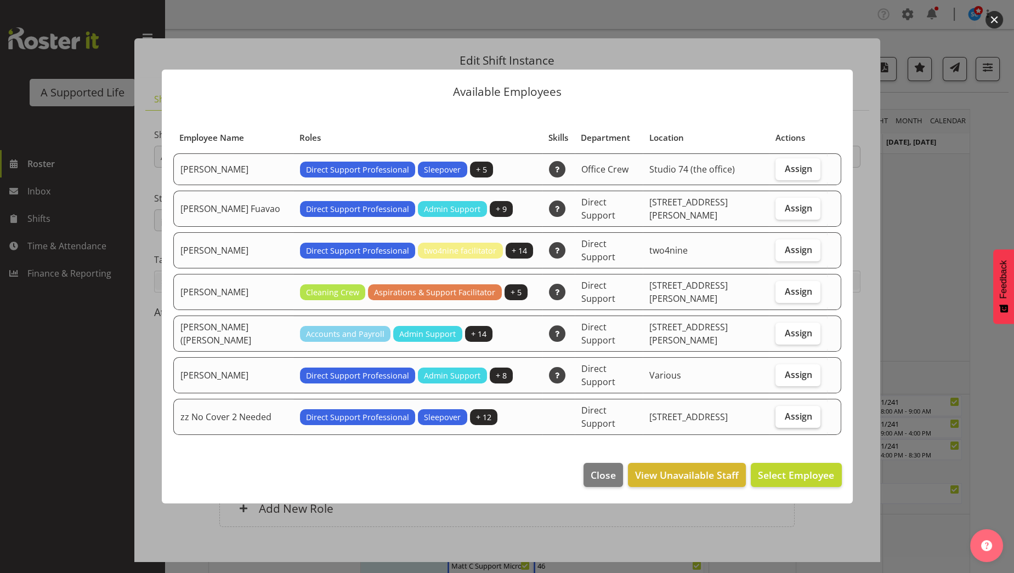
click at [804, 411] on span "Assign" at bounding box center [797, 416] width 27 height 11
click at [782, 413] on input "Assign" at bounding box center [778, 416] width 7 height 7
checkbox input "true"
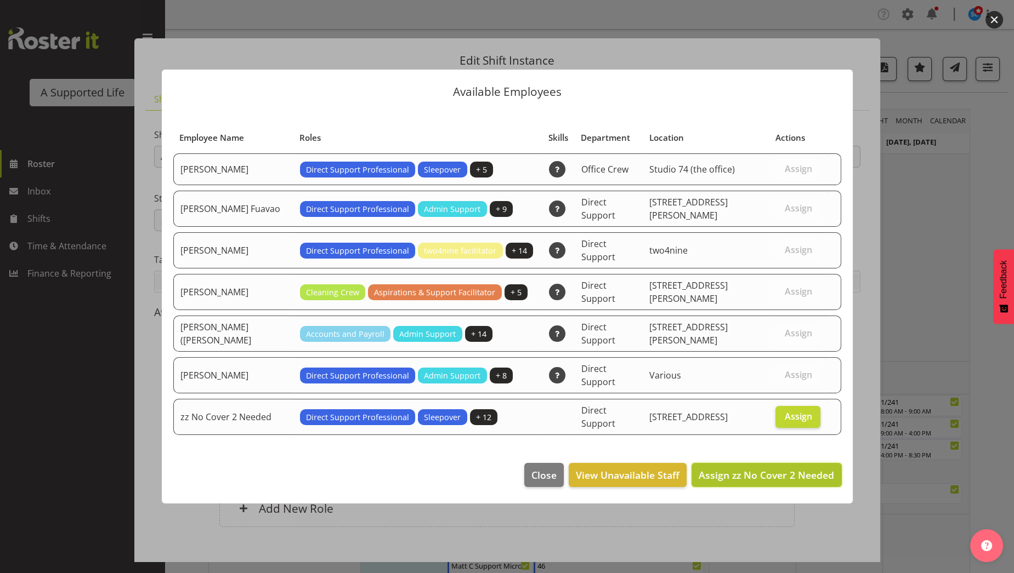
click at [781, 469] on span "Assign zz No Cover 2 Needed" at bounding box center [765, 475] width 135 height 13
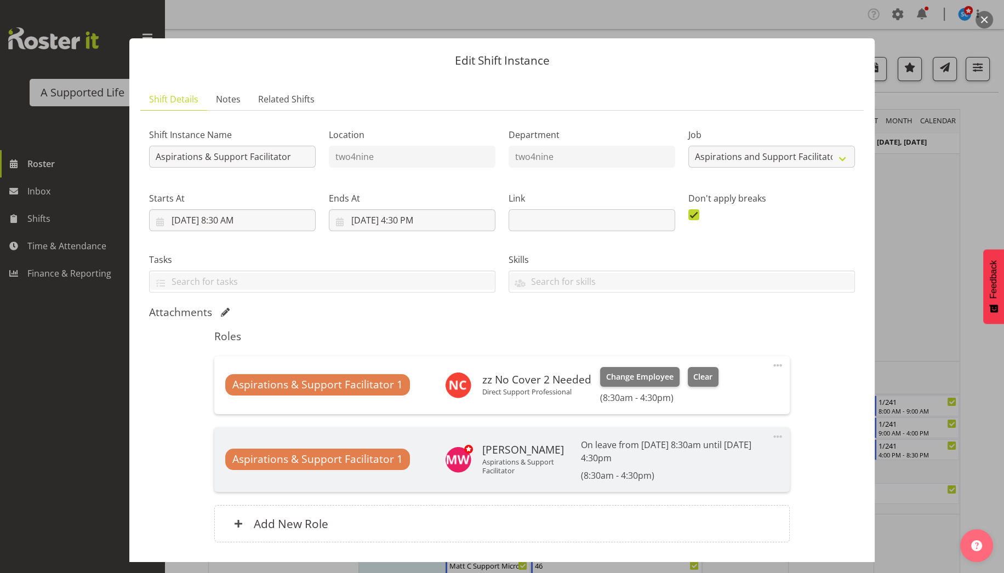
scroll to position [77, 0]
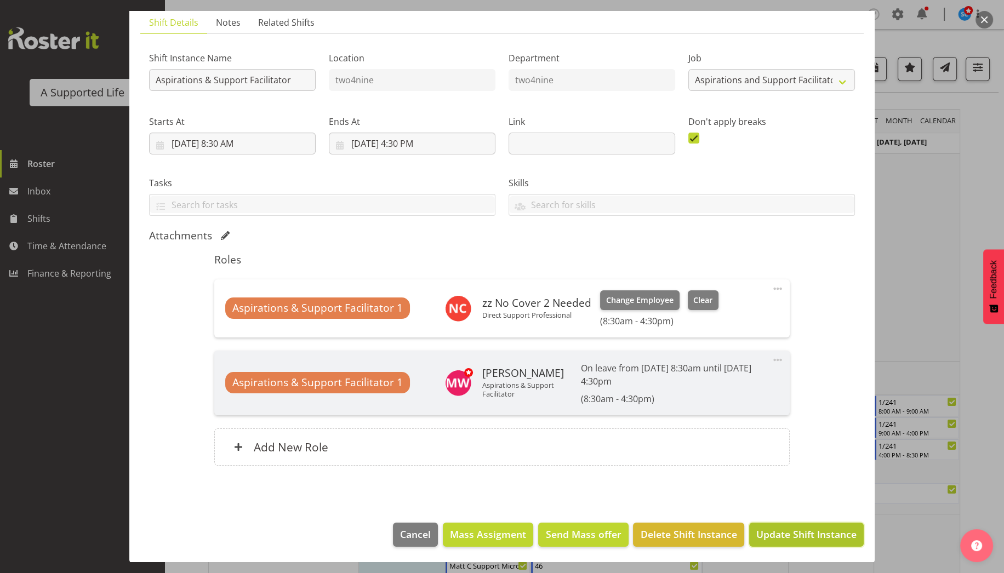
click at [777, 532] on span "Update Shift Instance" at bounding box center [806, 534] width 100 height 14
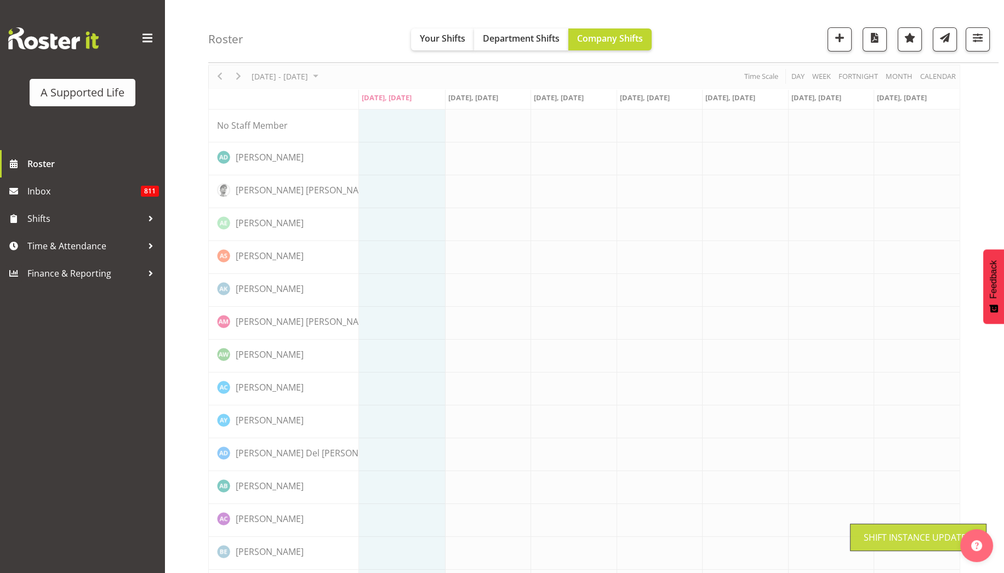
scroll to position [0, 0]
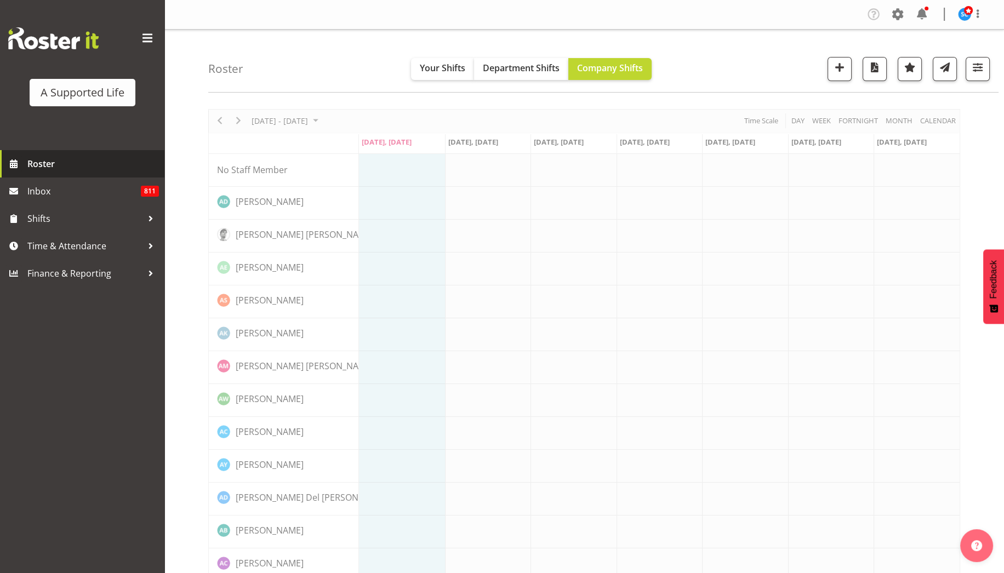
click at [79, 161] on span "Roster" at bounding box center [93, 164] width 132 height 16
